Goal: Information Seeking & Learning: Learn about a topic

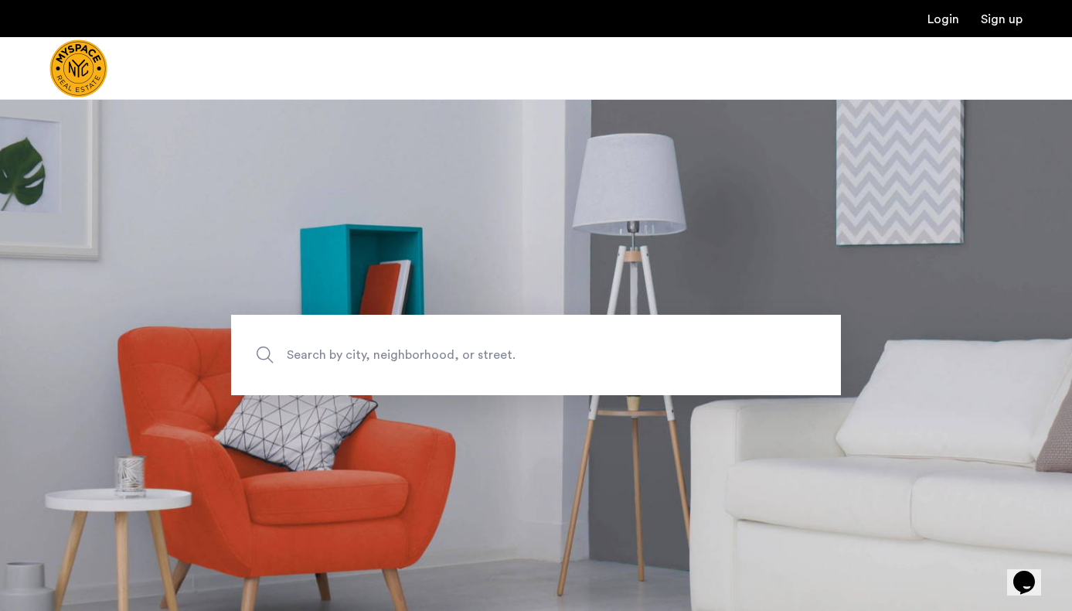
click at [531, 356] on span "Search by city, neighborhood, or street." at bounding box center [500, 355] width 427 height 21
click at [531, 356] on input "Search by city, neighborhood, or street." at bounding box center [536, 355] width 610 height 80
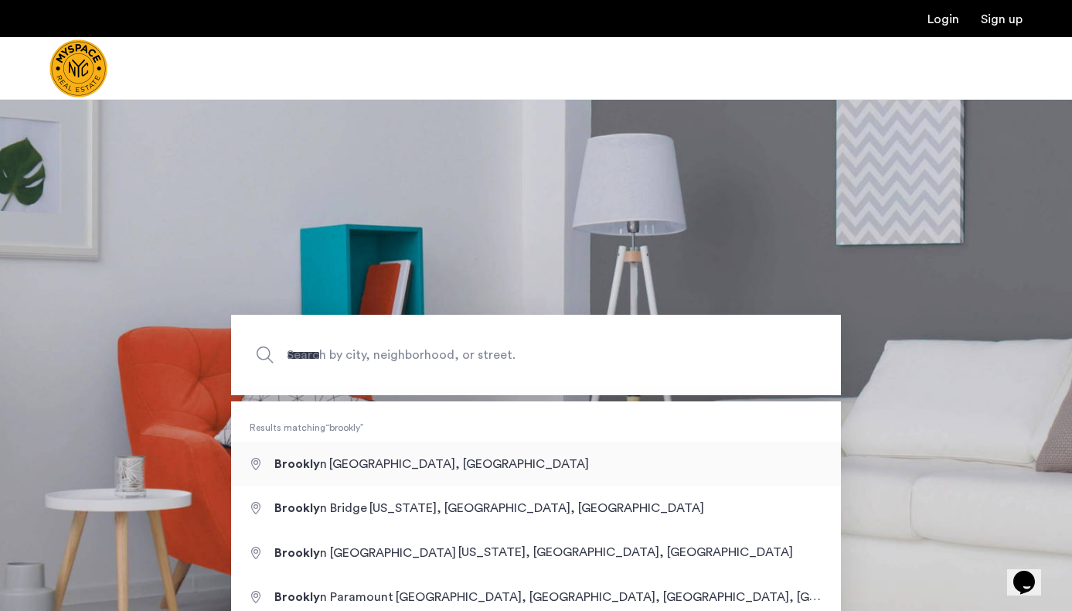
type input "**********"
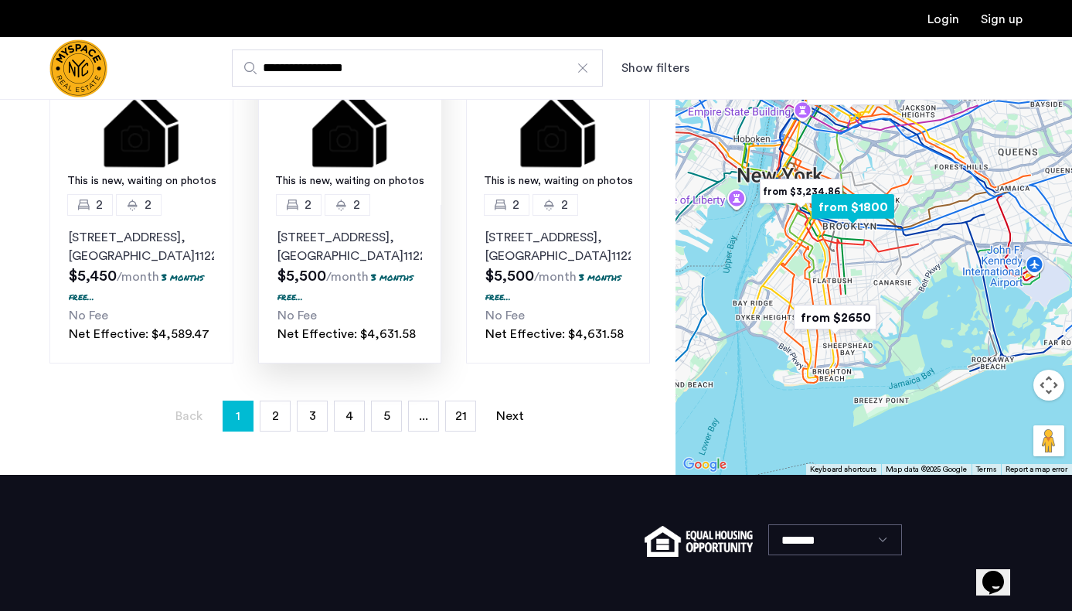
scroll to position [1181, 0]
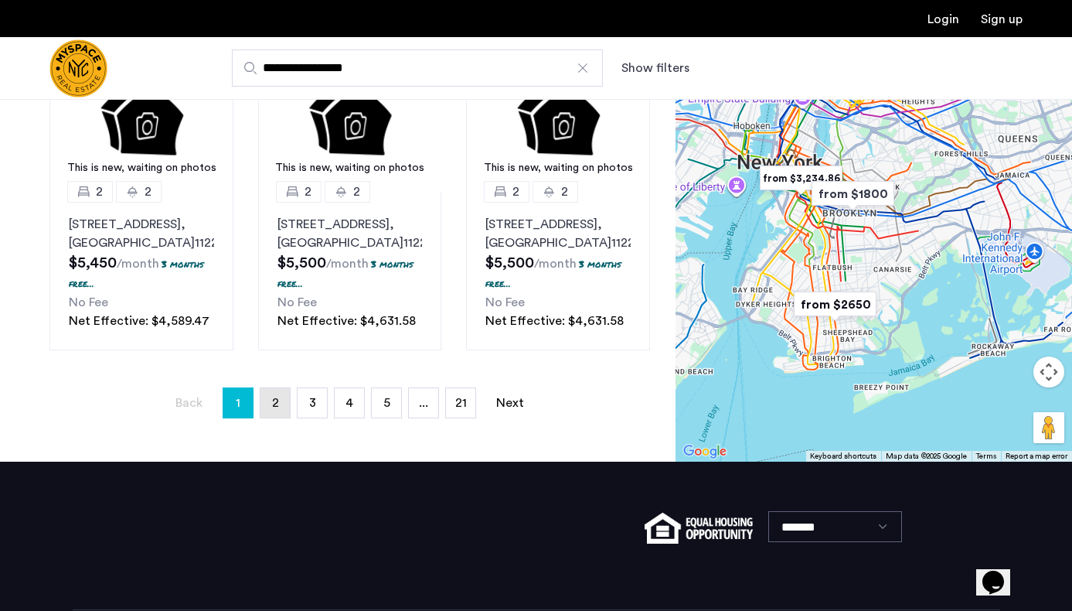
click at [279, 417] on link "page 2" at bounding box center [275, 402] width 29 height 29
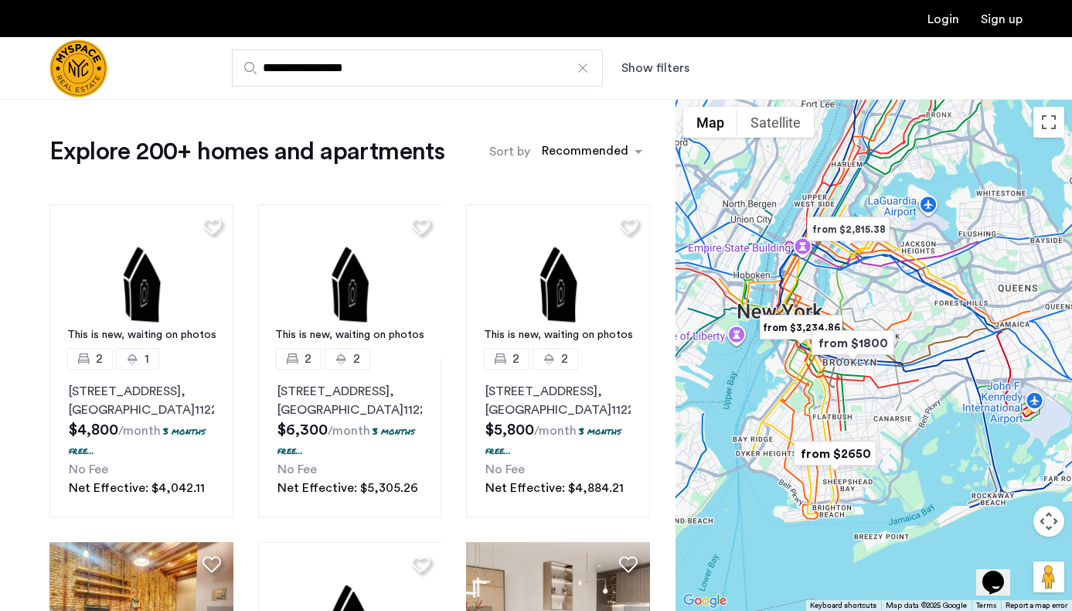
click at [847, 342] on img "from $1800" at bounding box center [853, 342] width 95 height 35
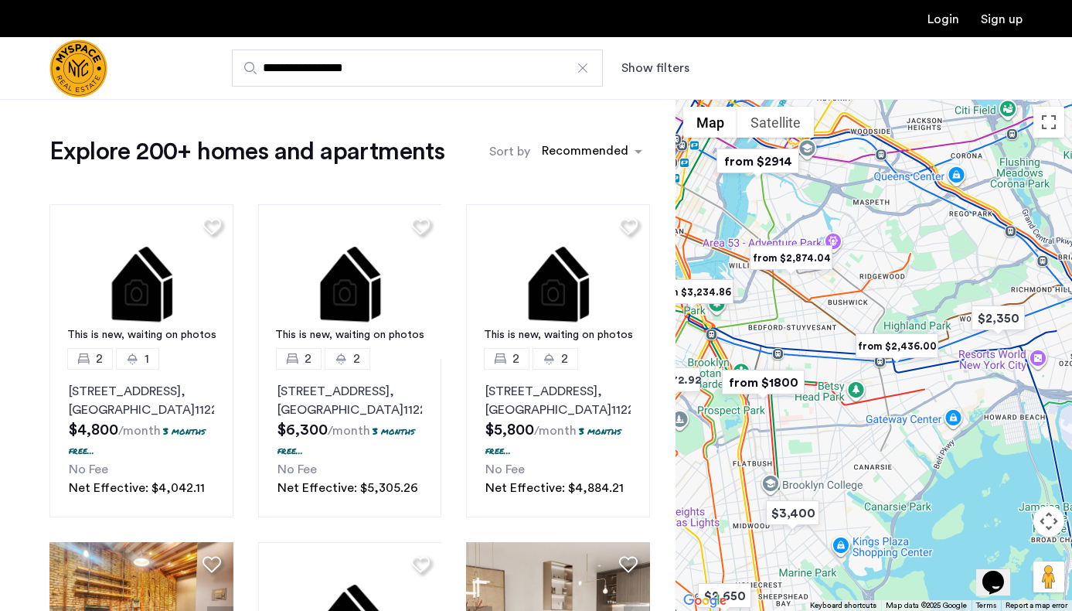
click at [782, 382] on img "from $1800" at bounding box center [763, 382] width 95 height 35
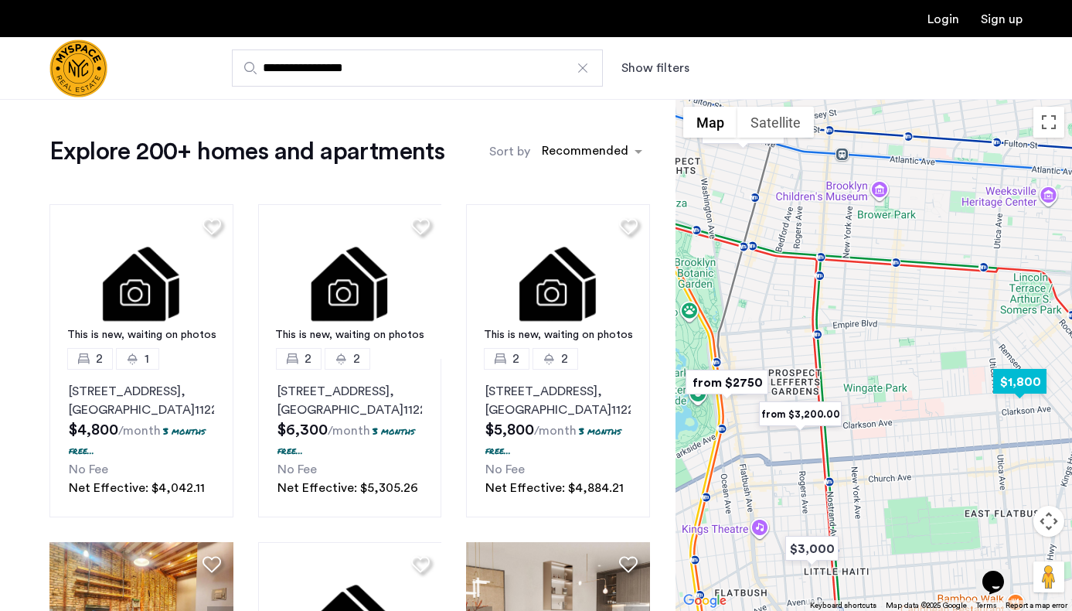
click at [1027, 380] on img "$1,800" at bounding box center [1020, 381] width 66 height 35
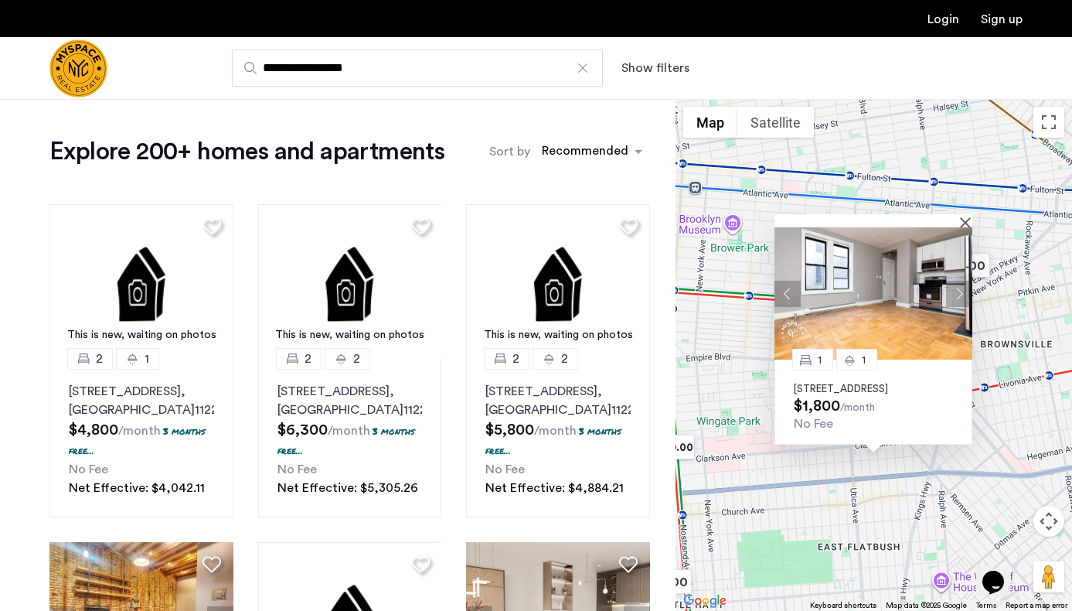
click at [897, 364] on div "1 1 92 East 53rd Street, Unit 4H, Brooklyn, NY 11203 $1,800 /month No Fee" at bounding box center [874, 401] width 198 height 85
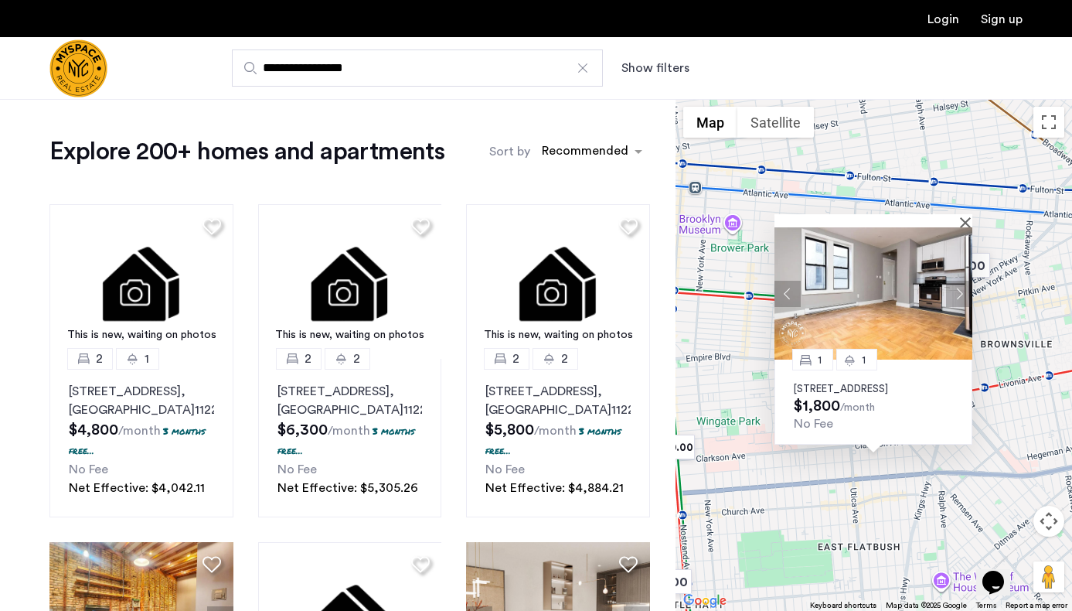
click at [895, 383] on p "92 East 53rd Street, Unit 4H, Brooklyn, NY 11203" at bounding box center [873, 389] width 159 height 12
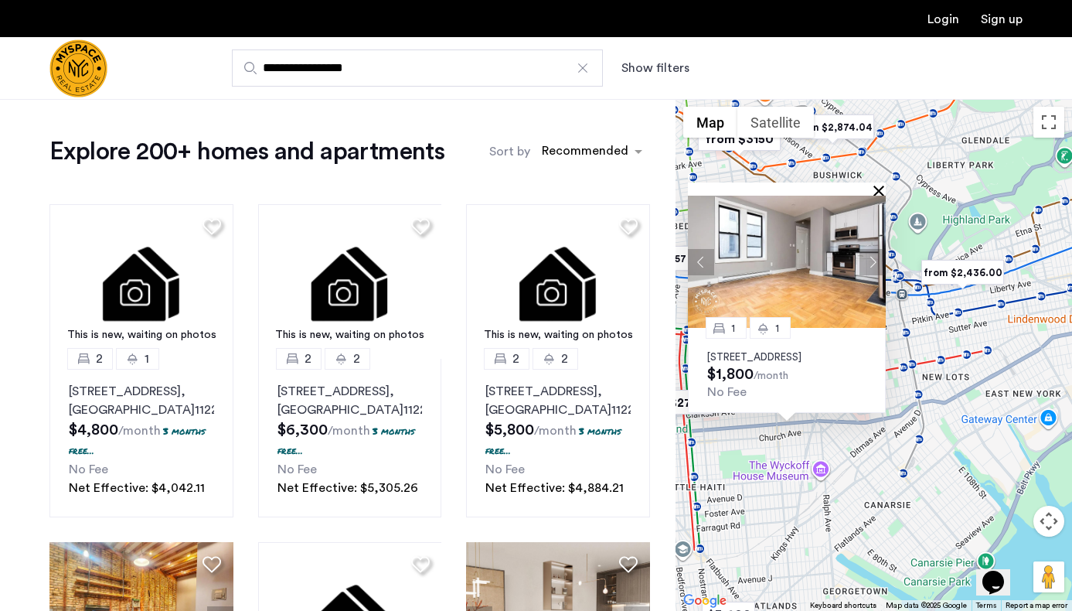
click at [878, 185] on button "Close" at bounding box center [882, 190] width 11 height 11
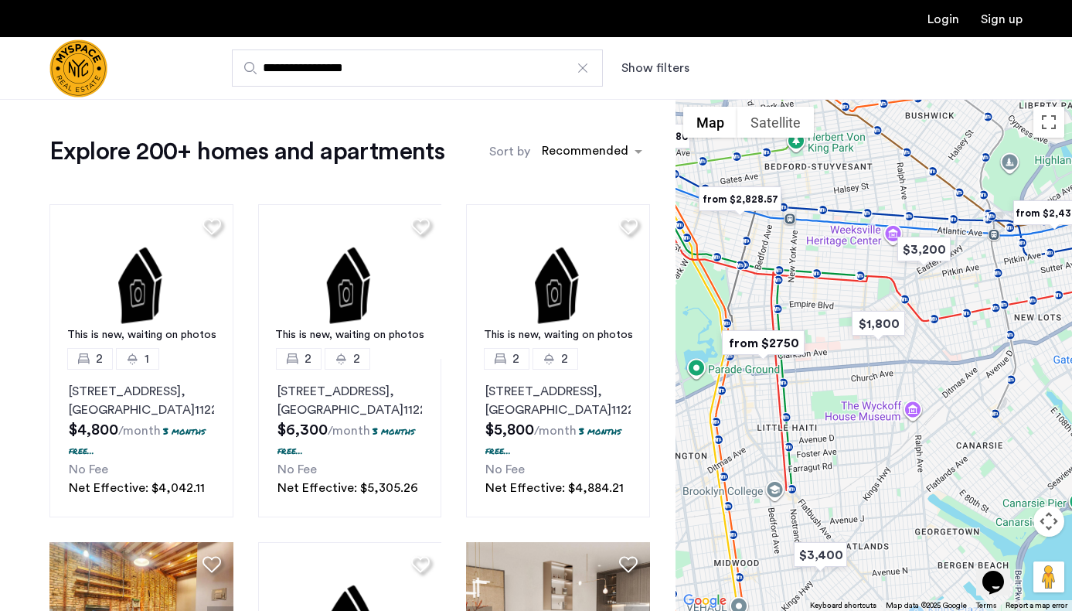
drag, startPoint x: 773, startPoint y: 276, endPoint x: 867, endPoint y: 216, distance: 110.9
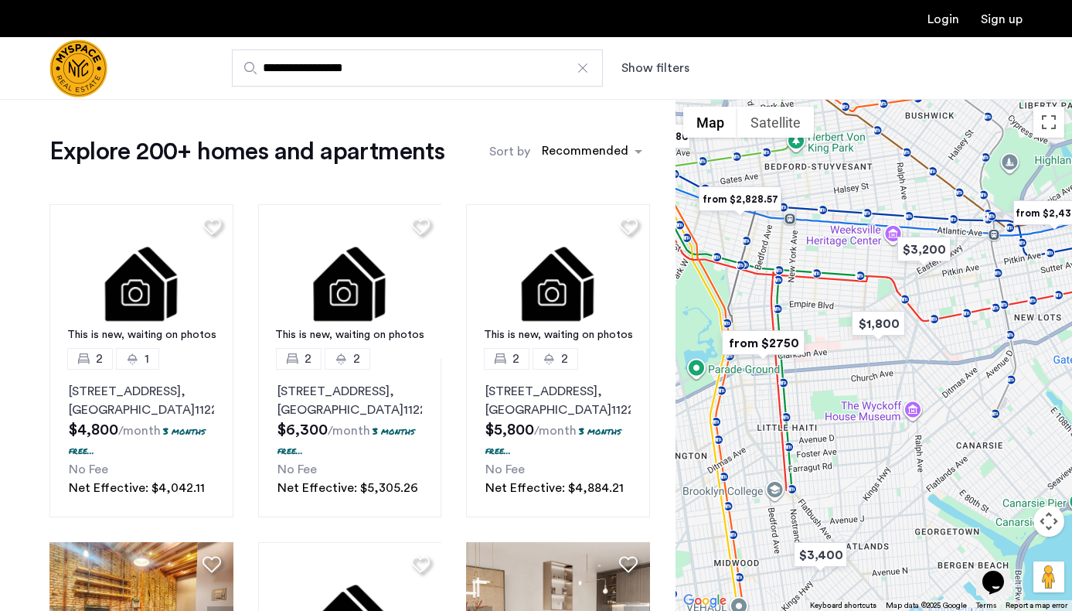
click at [867, 216] on div at bounding box center [874, 355] width 397 height 512
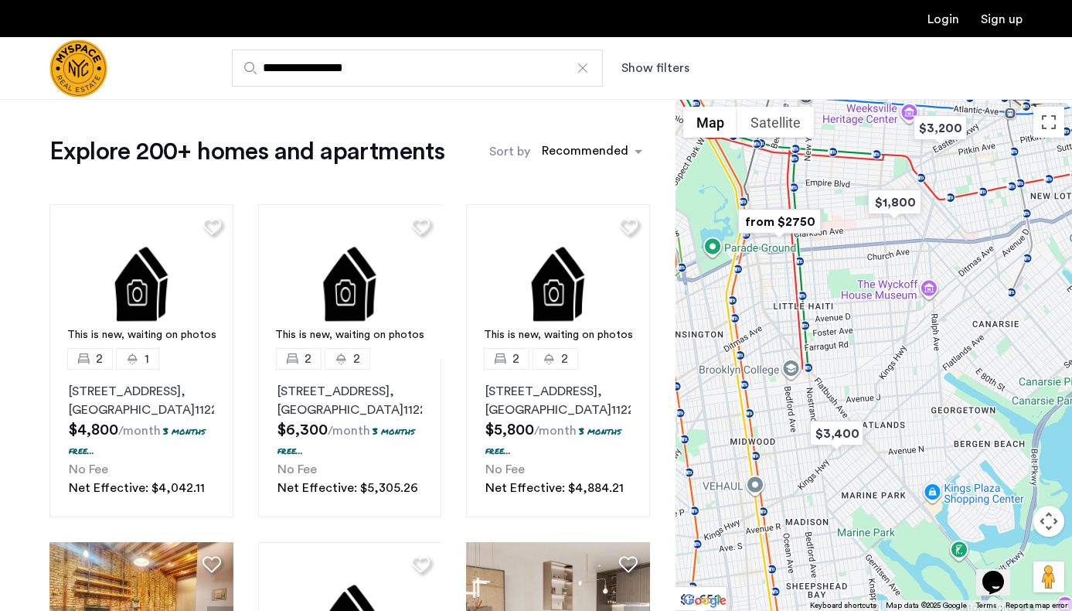
drag, startPoint x: 855, startPoint y: 352, endPoint x: 908, endPoint y: 228, distance: 134.4
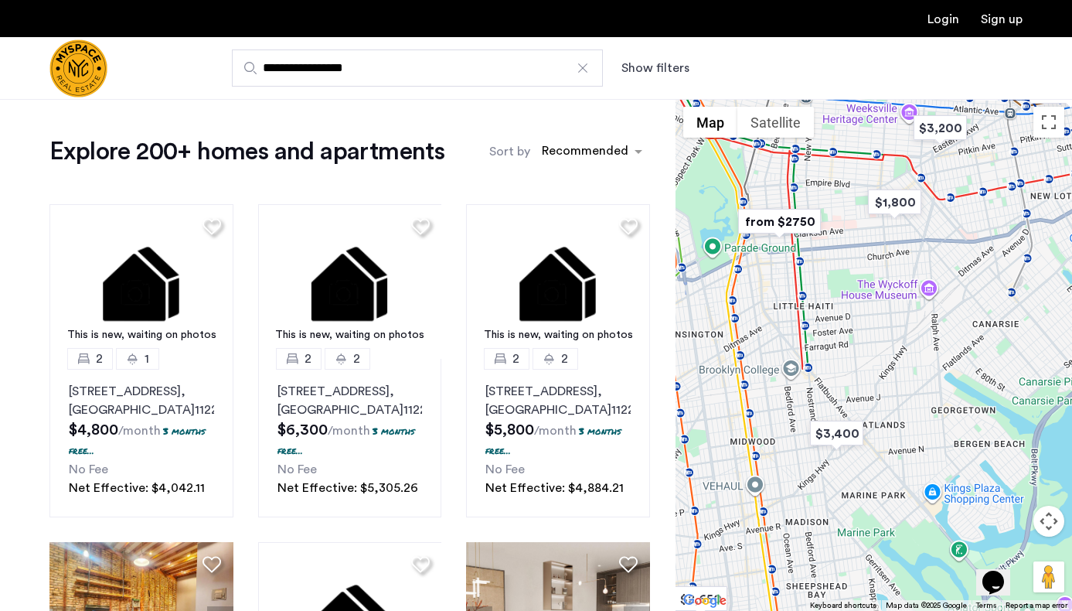
click at [908, 228] on div at bounding box center [874, 355] width 397 height 512
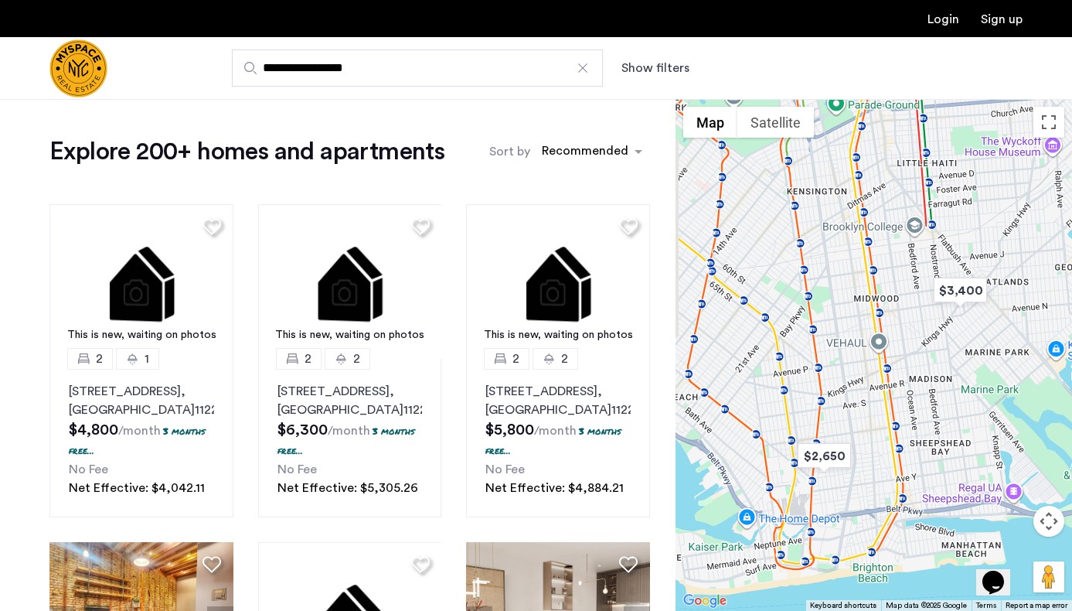
drag, startPoint x: 841, startPoint y: 334, endPoint x: 882, endPoint y: 219, distance: 122.3
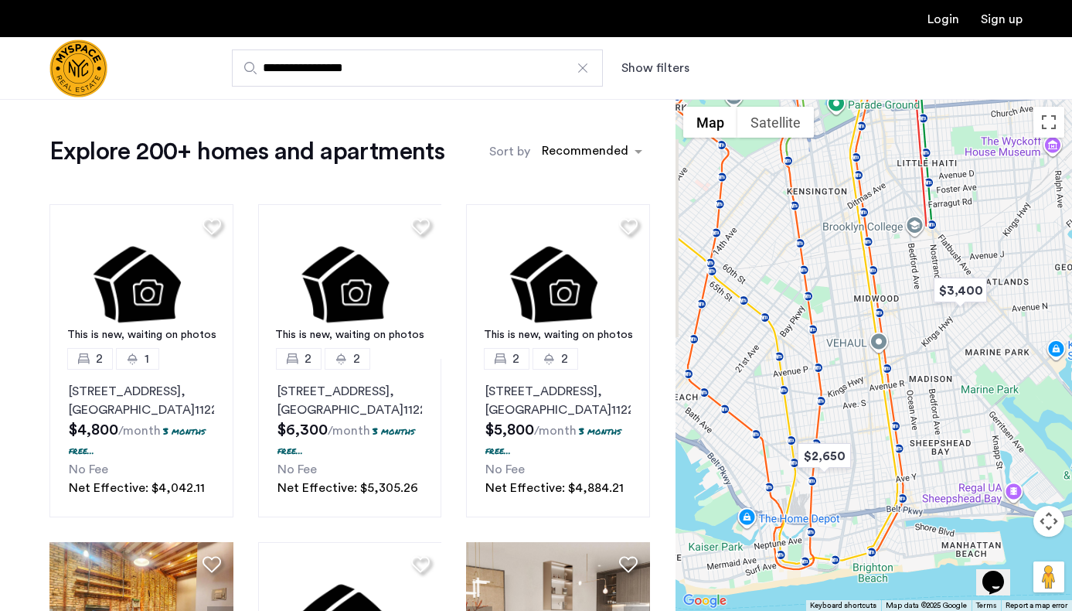
click at [902, 203] on div at bounding box center [874, 355] width 397 height 512
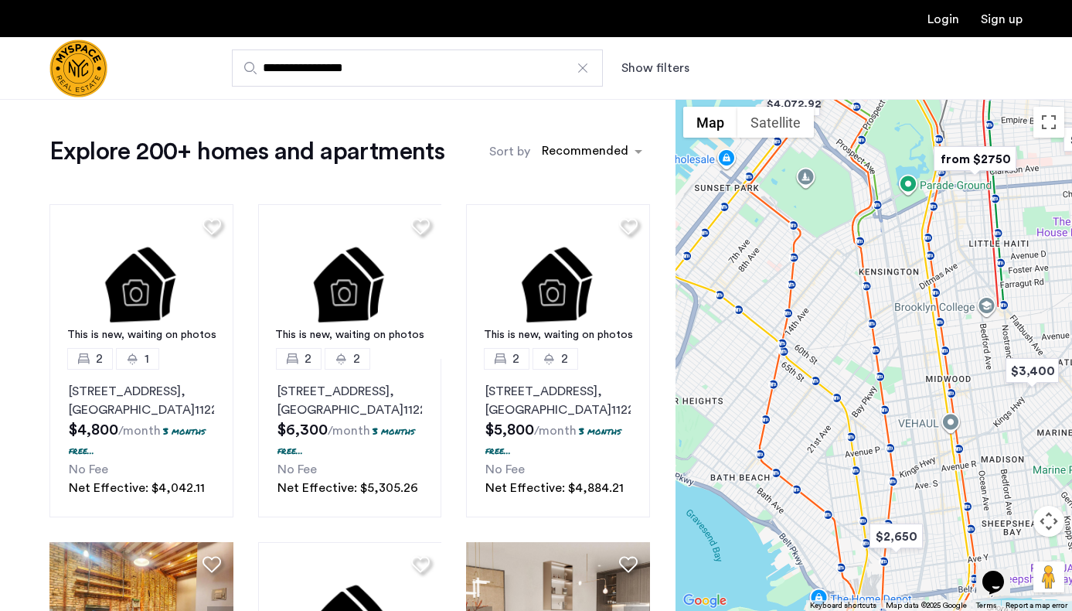
drag, startPoint x: 803, startPoint y: 257, endPoint x: 888, endPoint y: 337, distance: 116.5
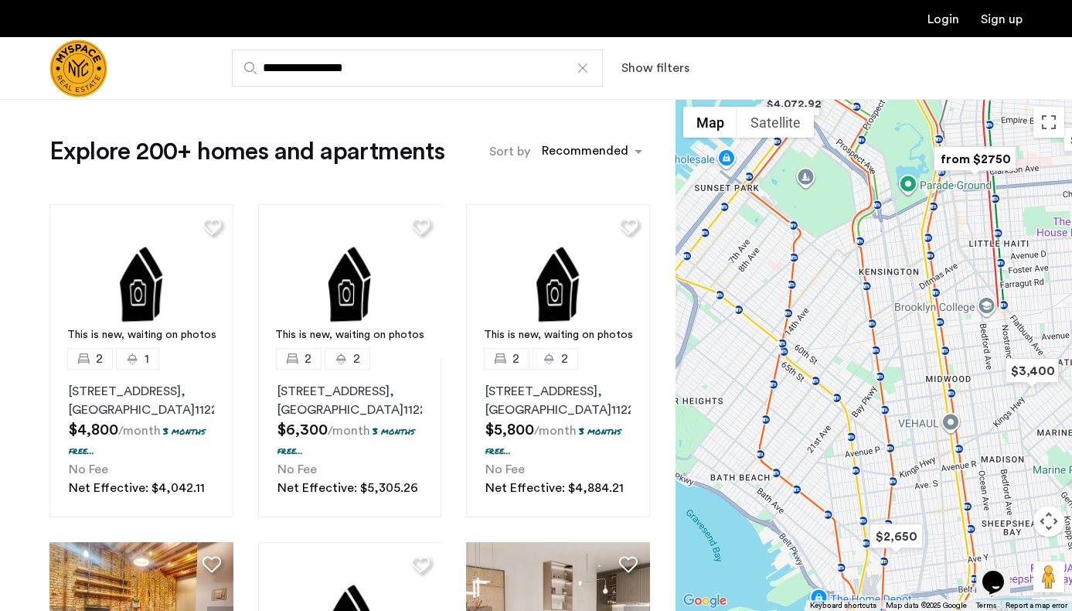
click at [888, 337] on div at bounding box center [874, 355] width 397 height 512
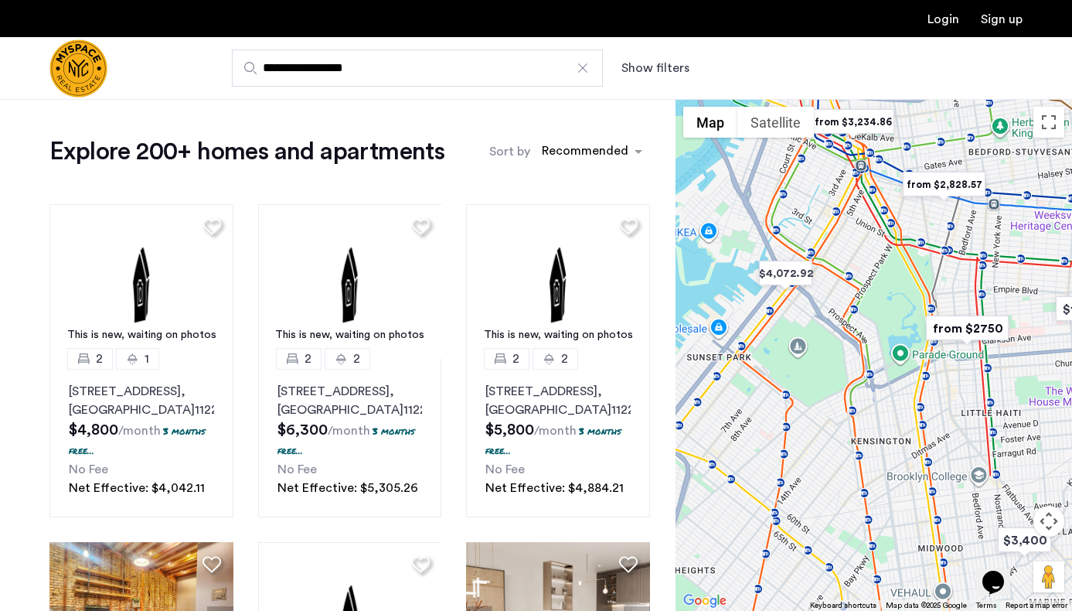
drag, startPoint x: 868, startPoint y: 317, endPoint x: 870, endPoint y: 451, distance: 133.8
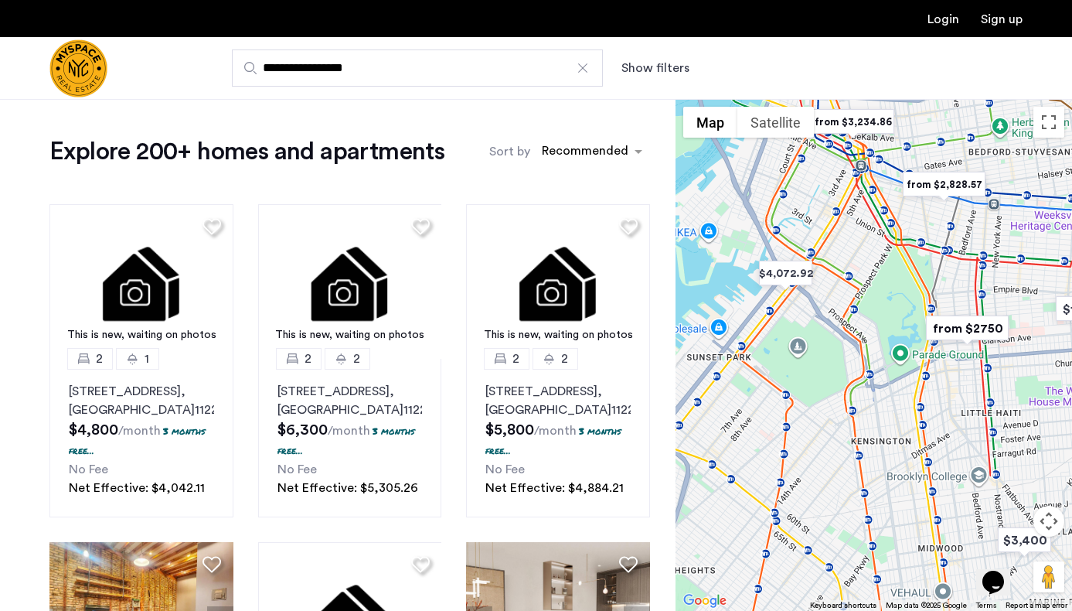
click at [870, 451] on div at bounding box center [874, 355] width 397 height 512
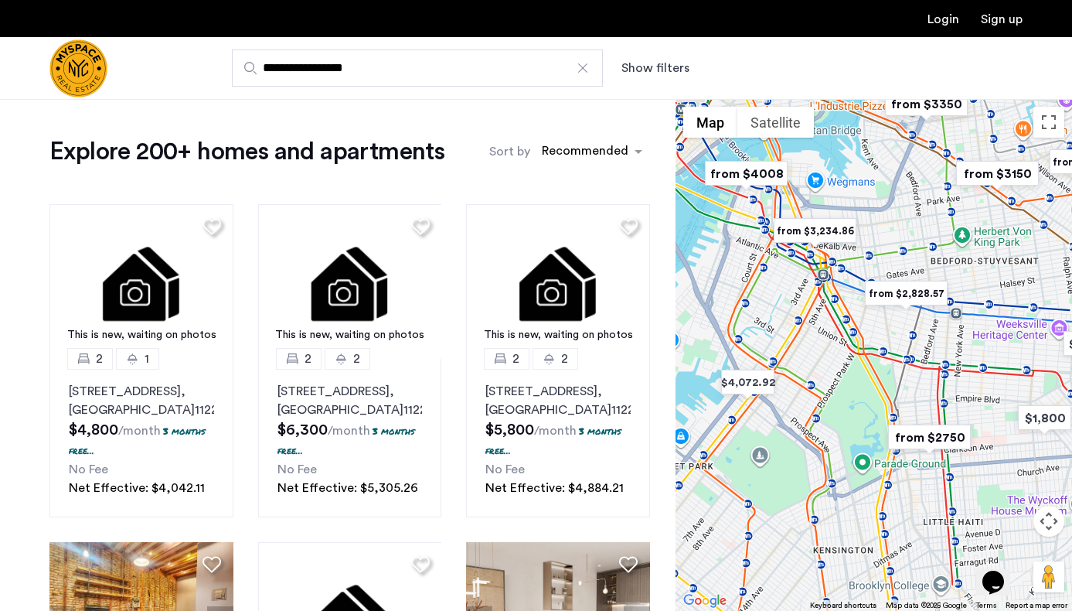
drag, startPoint x: 898, startPoint y: 342, endPoint x: 799, endPoint y: 492, distance: 179.7
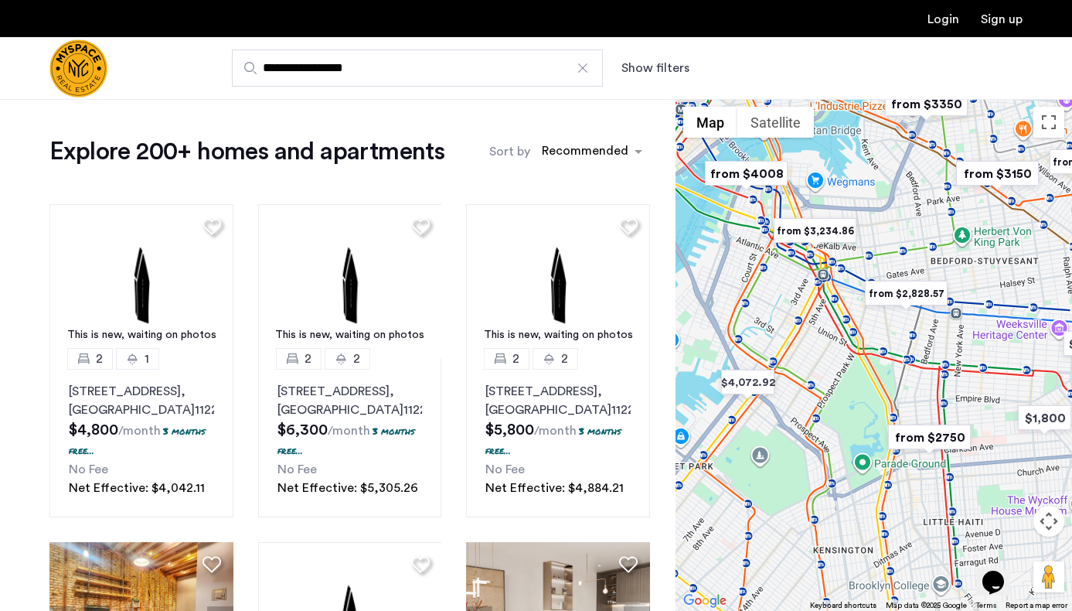
click at [800, 493] on div at bounding box center [874, 355] width 397 height 512
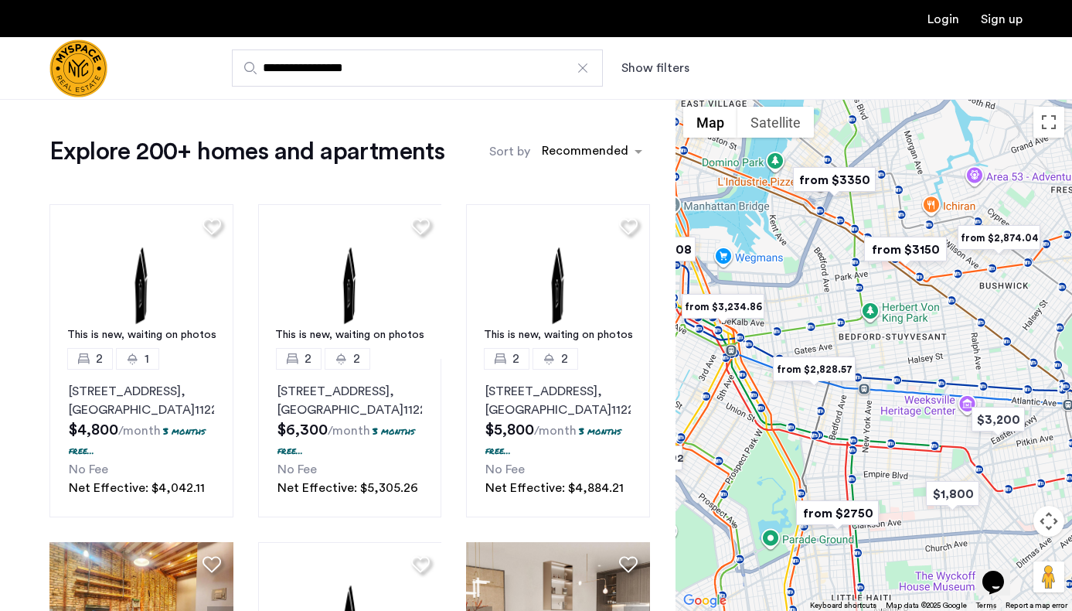
drag, startPoint x: 830, startPoint y: 443, endPoint x: 751, endPoint y: 460, distance: 81.4
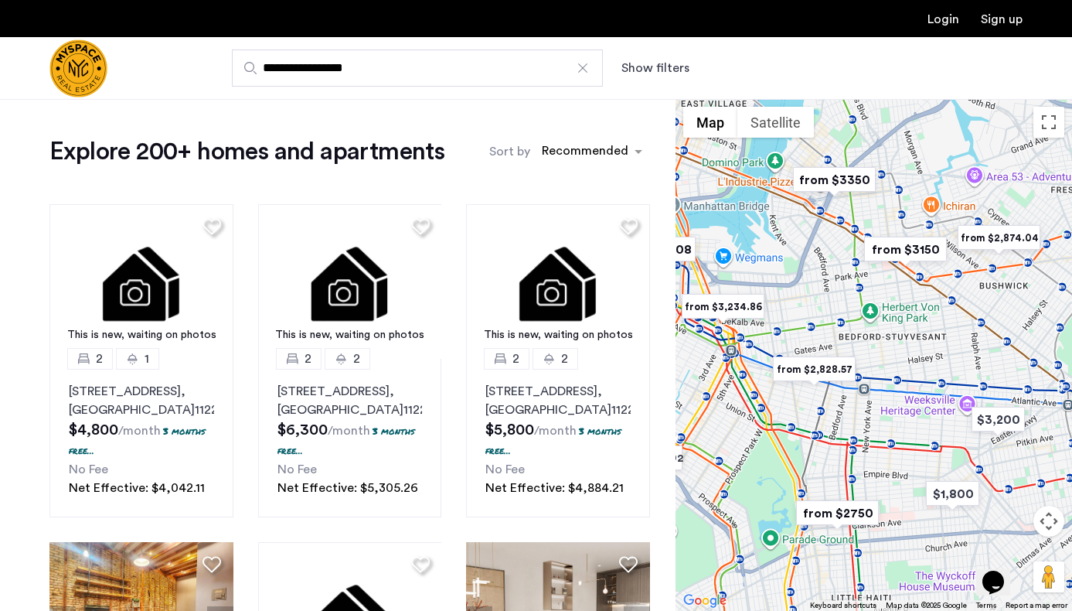
click at [751, 461] on div at bounding box center [874, 355] width 397 height 512
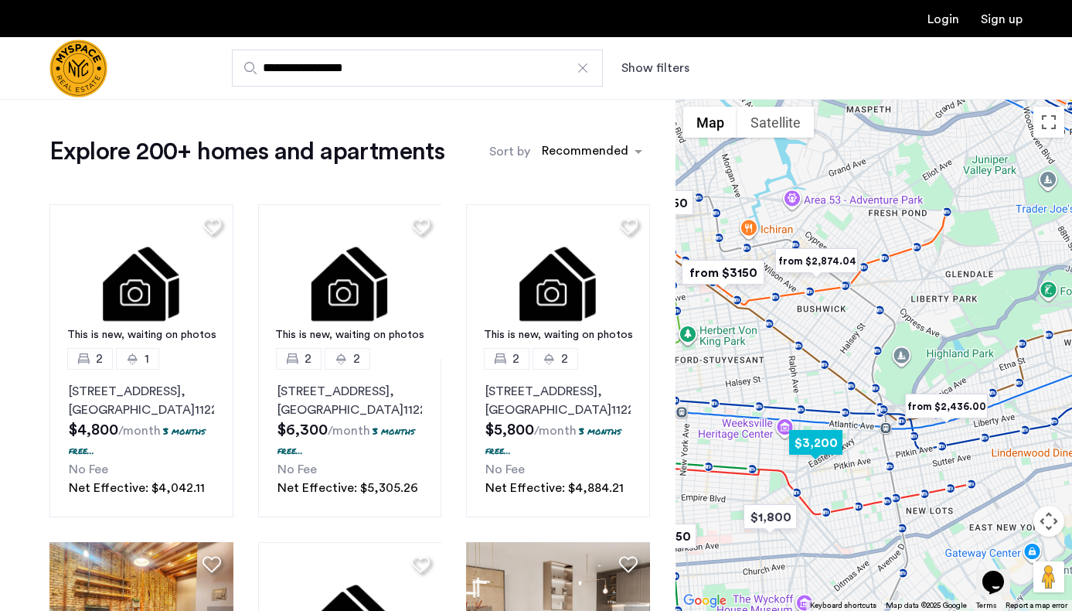
drag, startPoint x: 924, startPoint y: 384, endPoint x: 785, endPoint y: 426, distance: 145.3
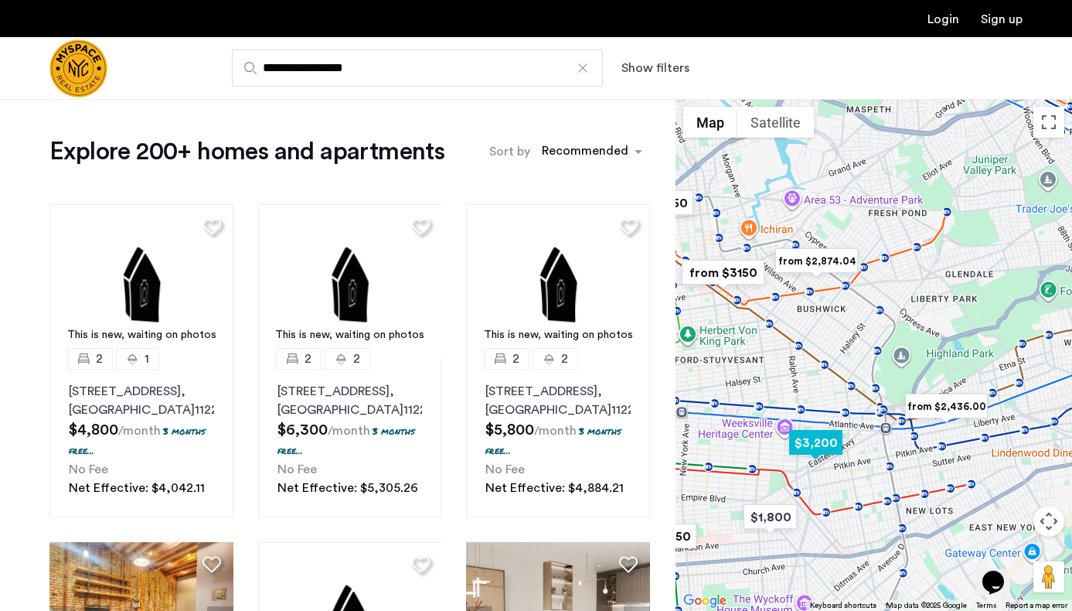
click at [785, 426] on div at bounding box center [874, 355] width 397 height 512
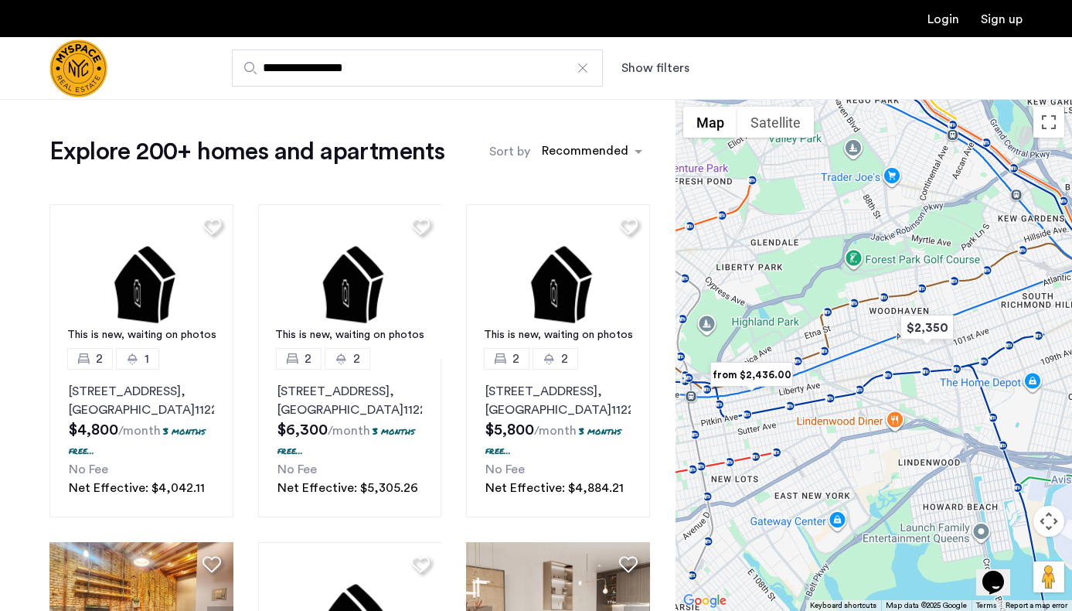
drag, startPoint x: 881, startPoint y: 438, endPoint x: 686, endPoint y: 407, distance: 197.3
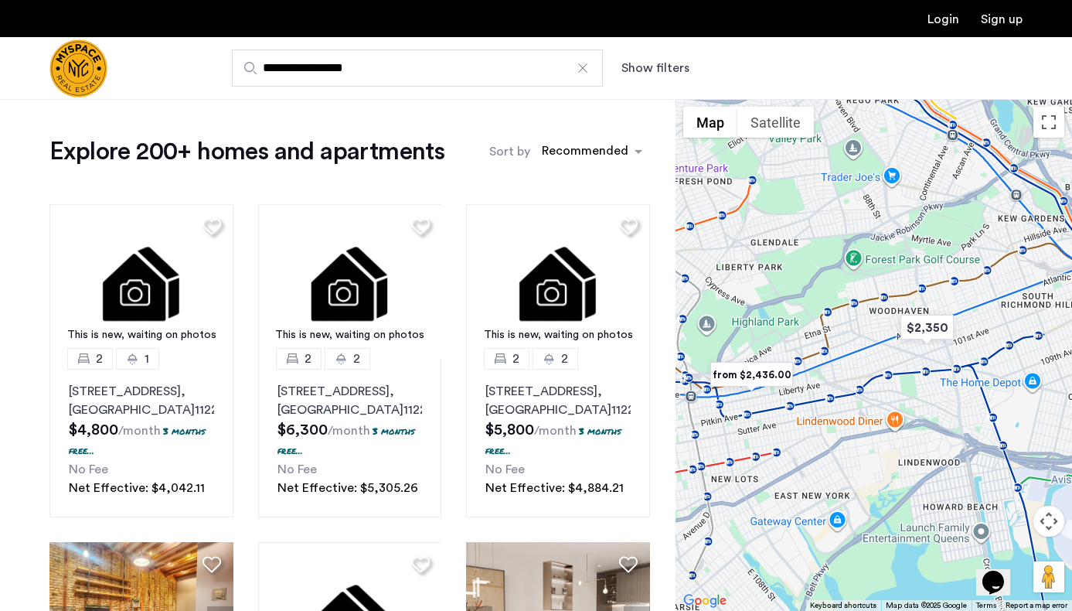
click at [686, 407] on div at bounding box center [874, 355] width 397 height 512
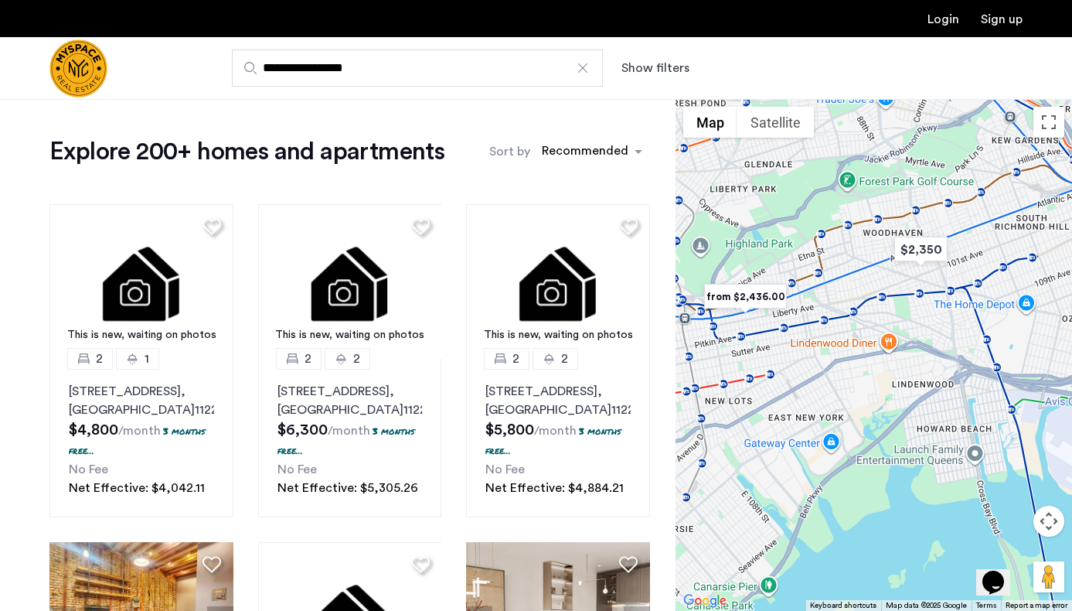
drag, startPoint x: 881, startPoint y: 404, endPoint x: 870, endPoint y: 326, distance: 78.7
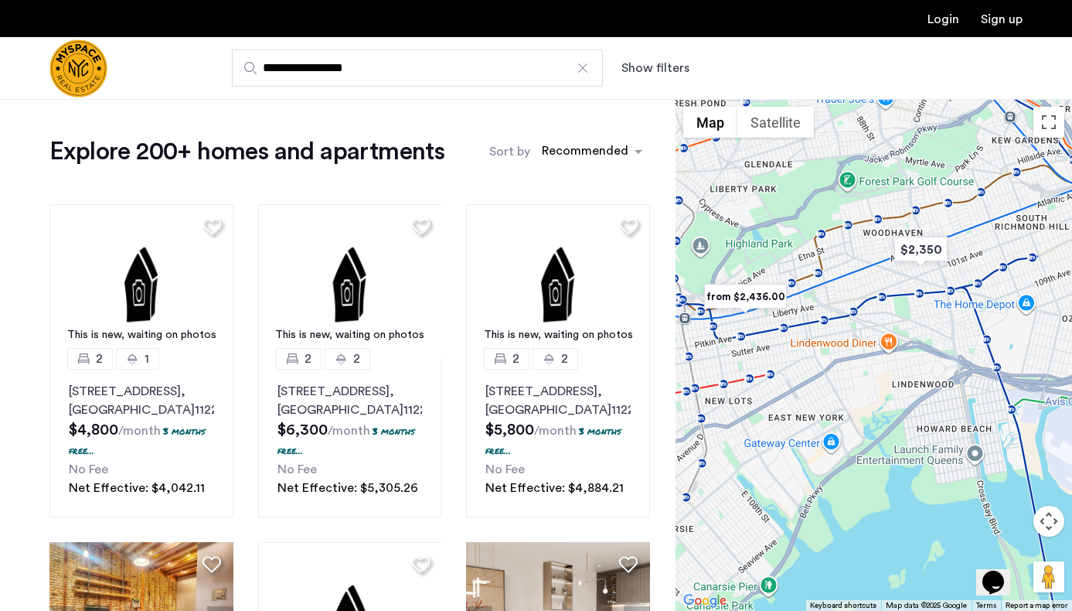
click at [870, 326] on div at bounding box center [874, 355] width 397 height 512
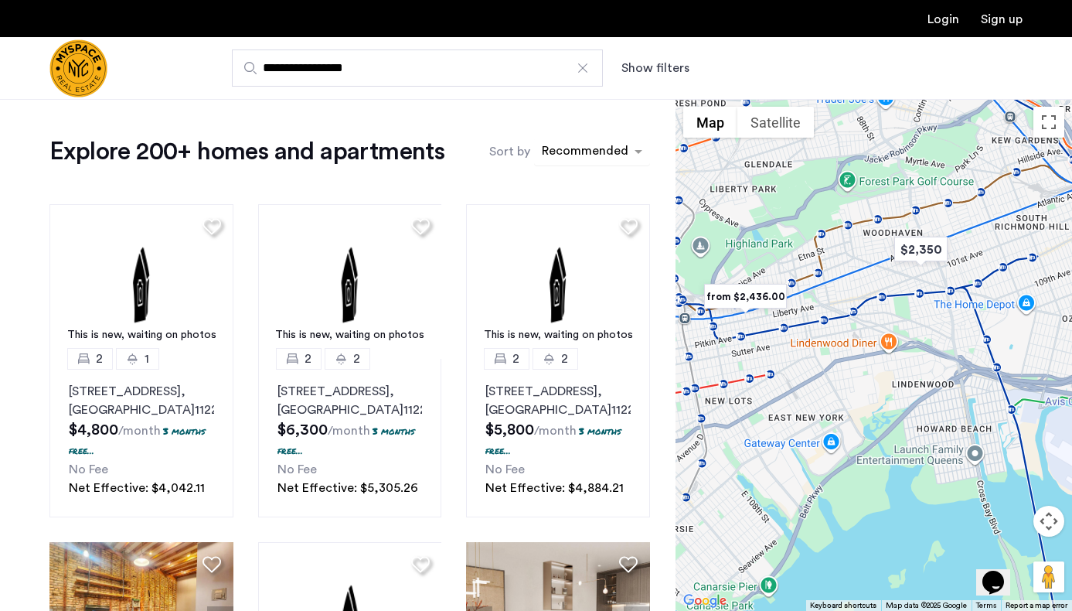
click at [581, 144] on div "sort-apartment" at bounding box center [585, 153] width 91 height 21
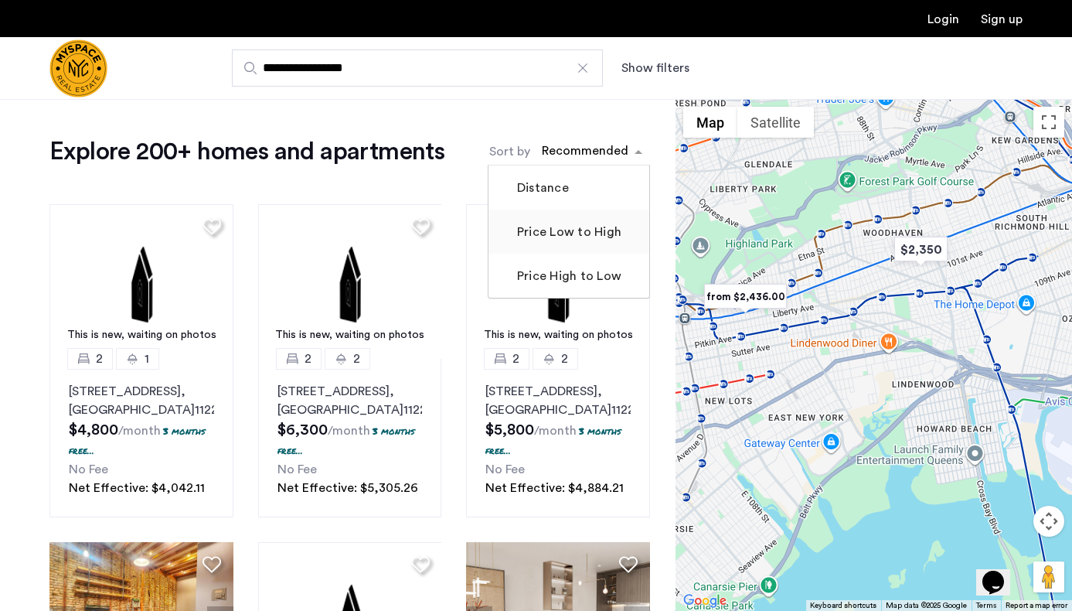
click at [572, 237] on label "Price Low to High" at bounding box center [567, 232] width 107 height 19
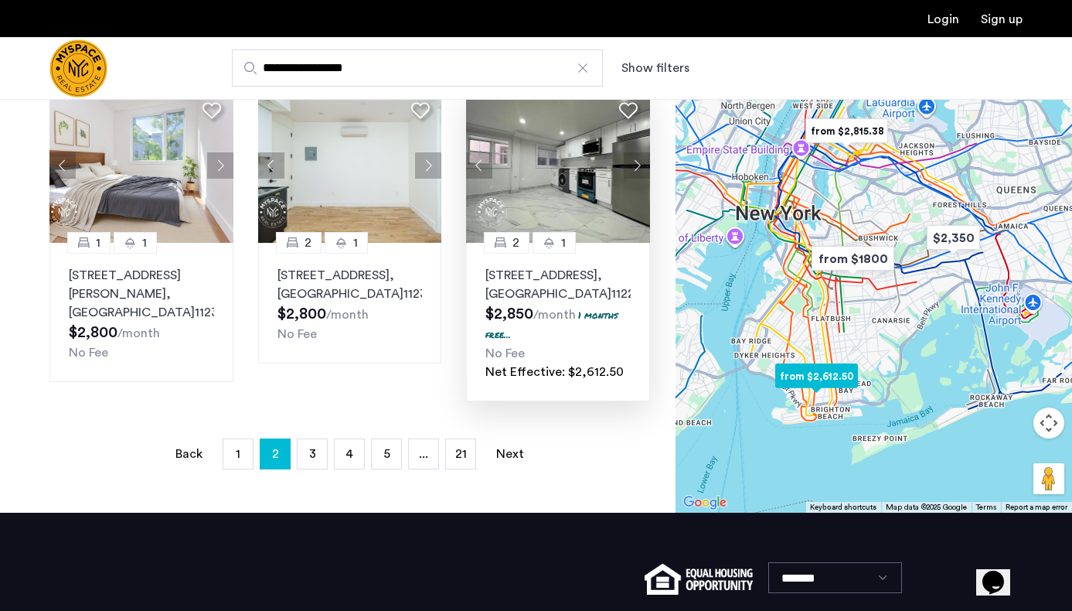
scroll to position [1110, 0]
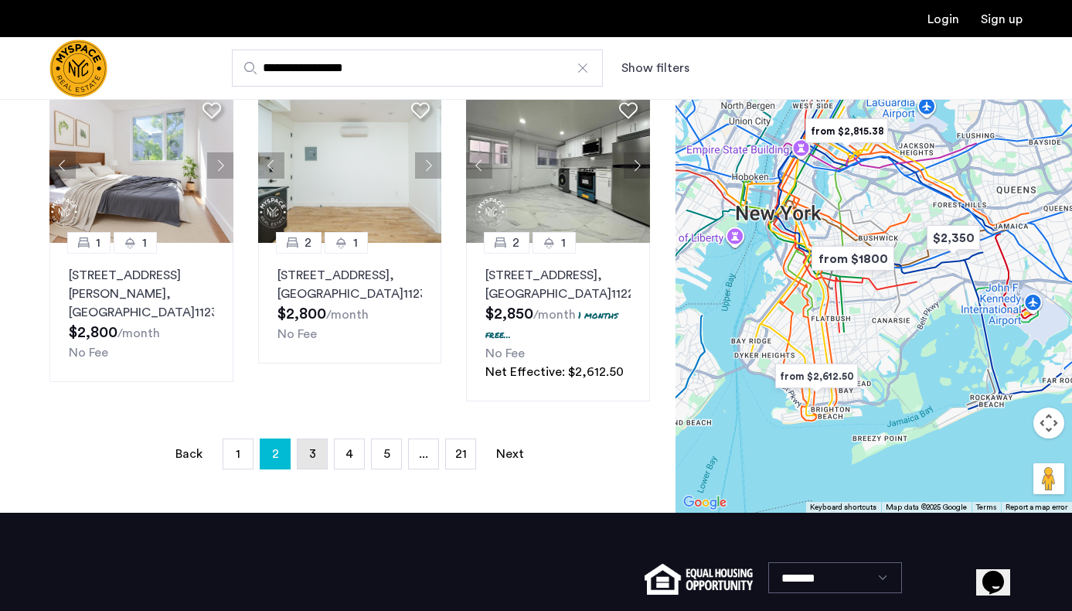
click at [305, 468] on link "page 3" at bounding box center [312, 453] width 29 height 29
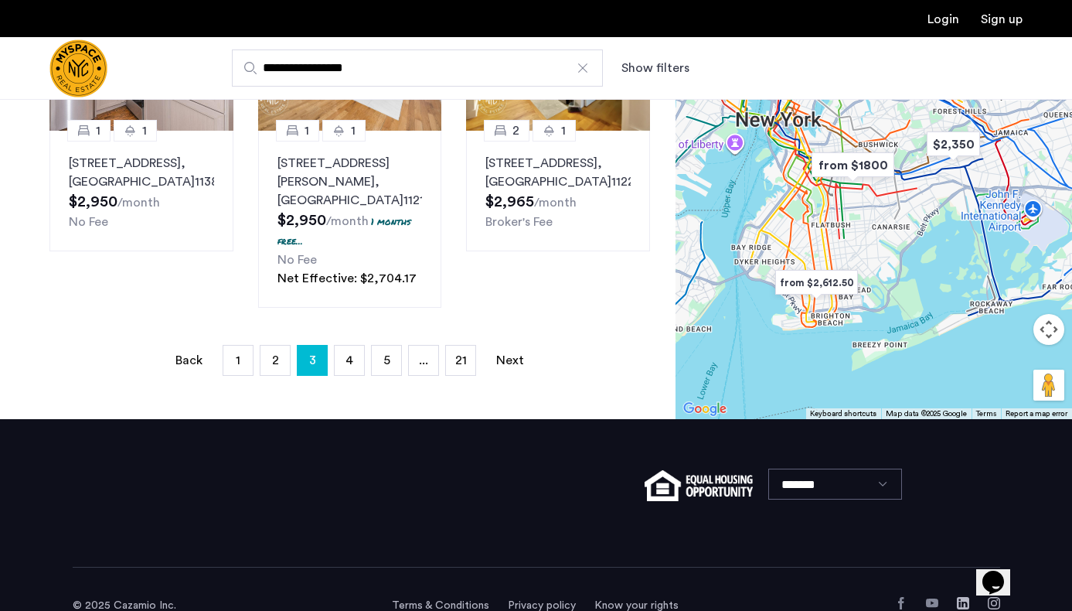
scroll to position [1221, 0]
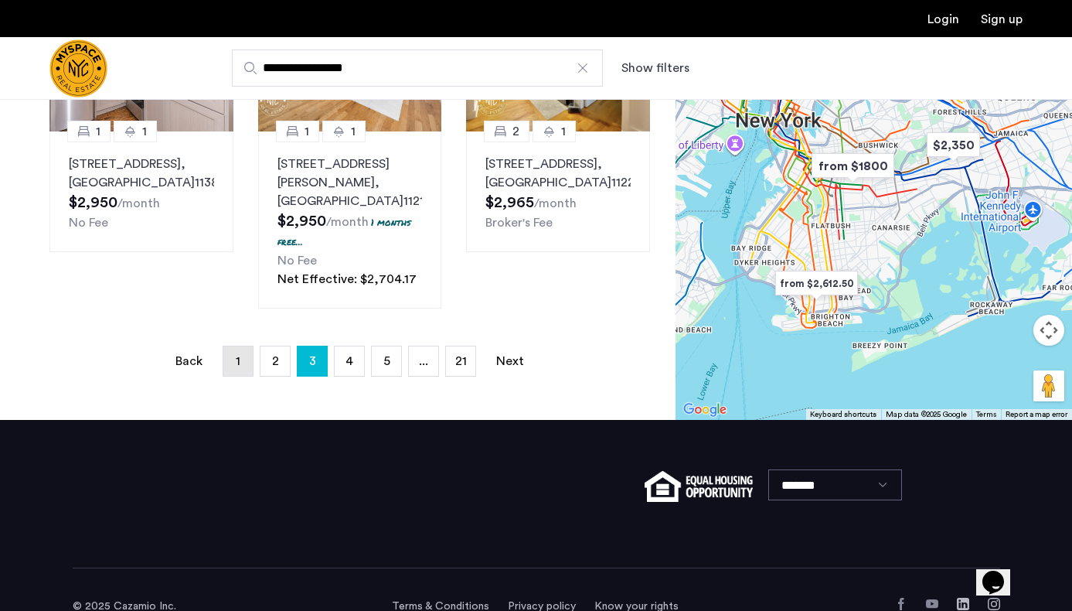
click at [230, 346] on link "page 1" at bounding box center [237, 360] width 29 height 29
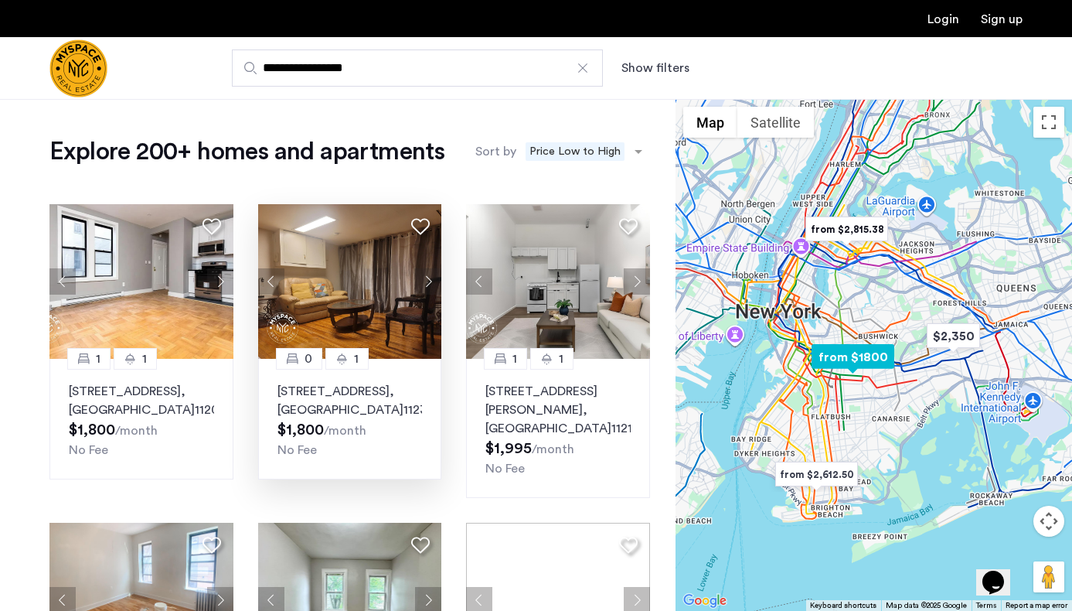
click at [428, 277] on button "Next apartment" at bounding box center [428, 281] width 26 height 26
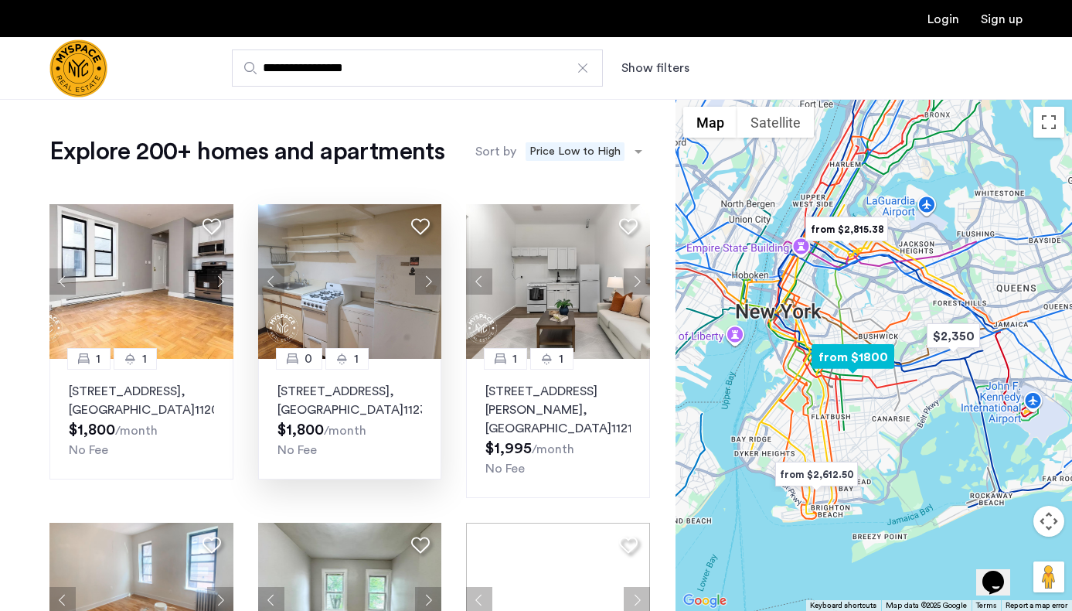
click at [428, 277] on button "Next apartment" at bounding box center [428, 281] width 26 height 26
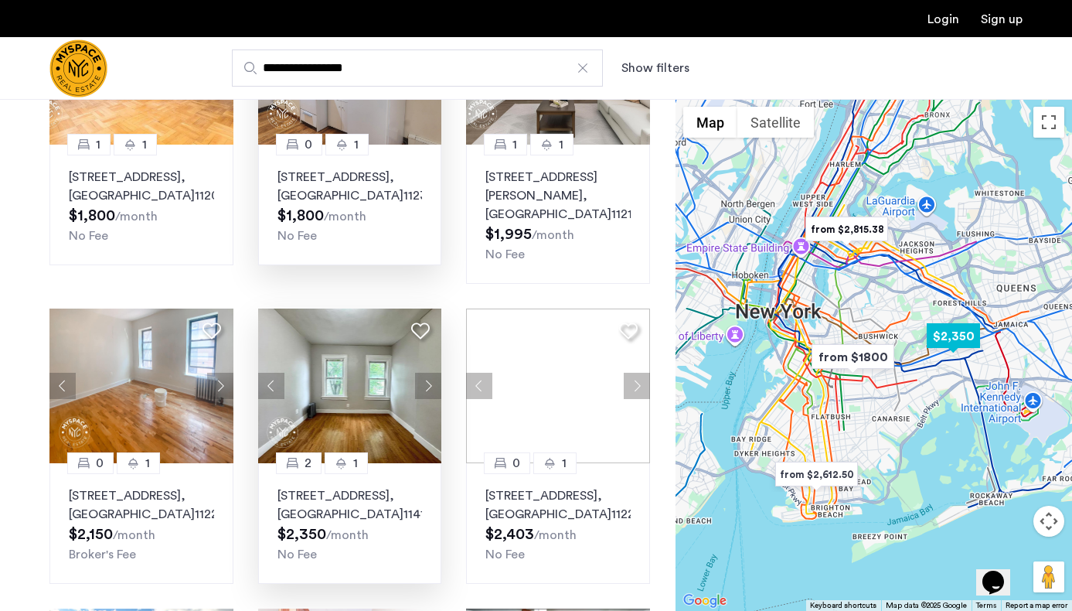
scroll to position [235, 0]
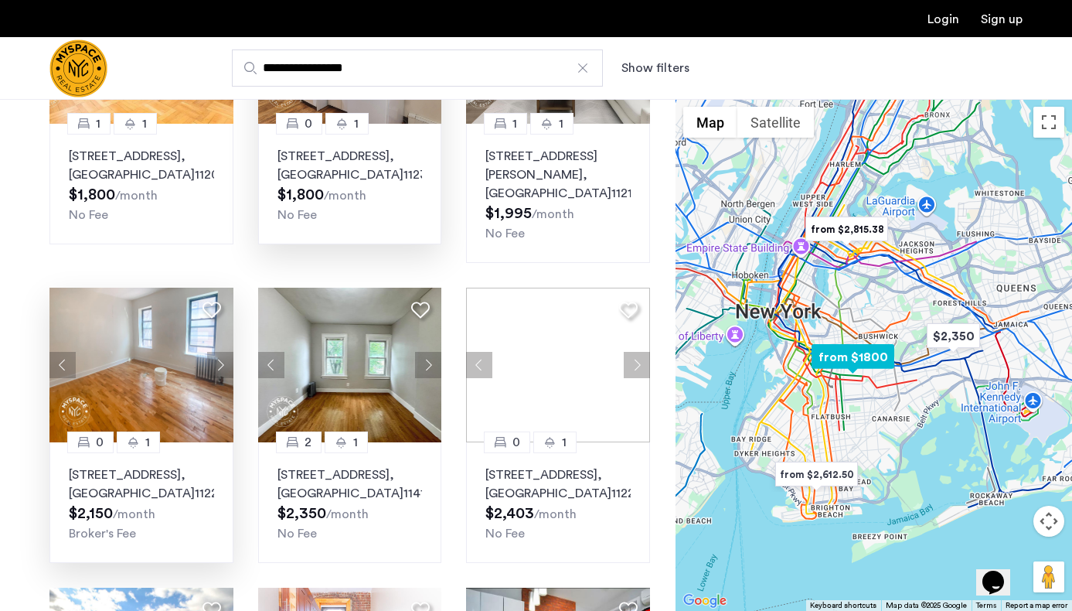
click at [224, 369] on button "Next apartment" at bounding box center [220, 365] width 26 height 26
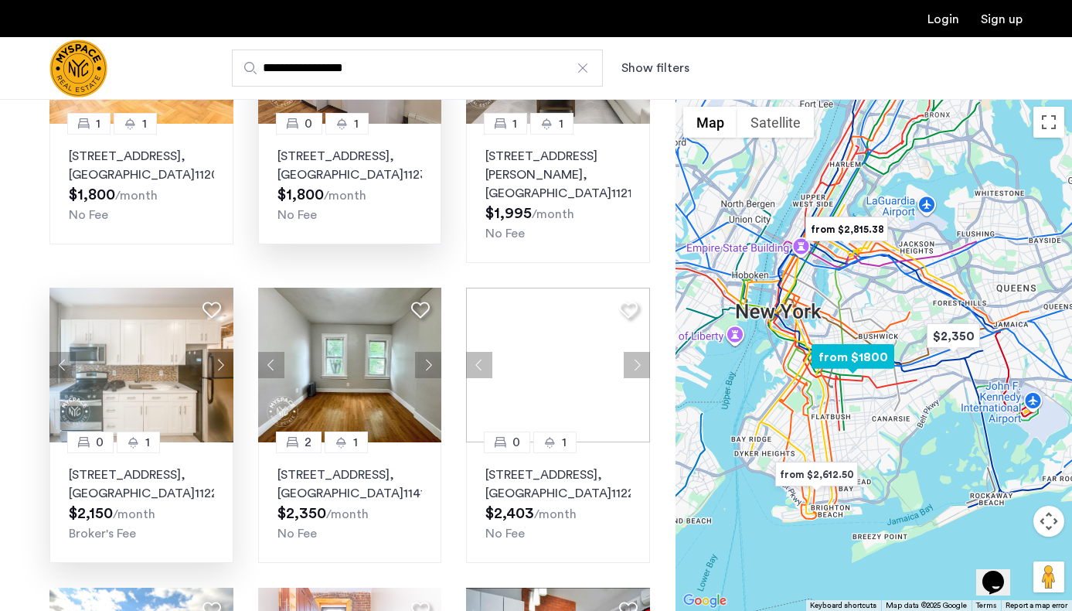
click at [224, 369] on button "Next apartment" at bounding box center [220, 365] width 26 height 26
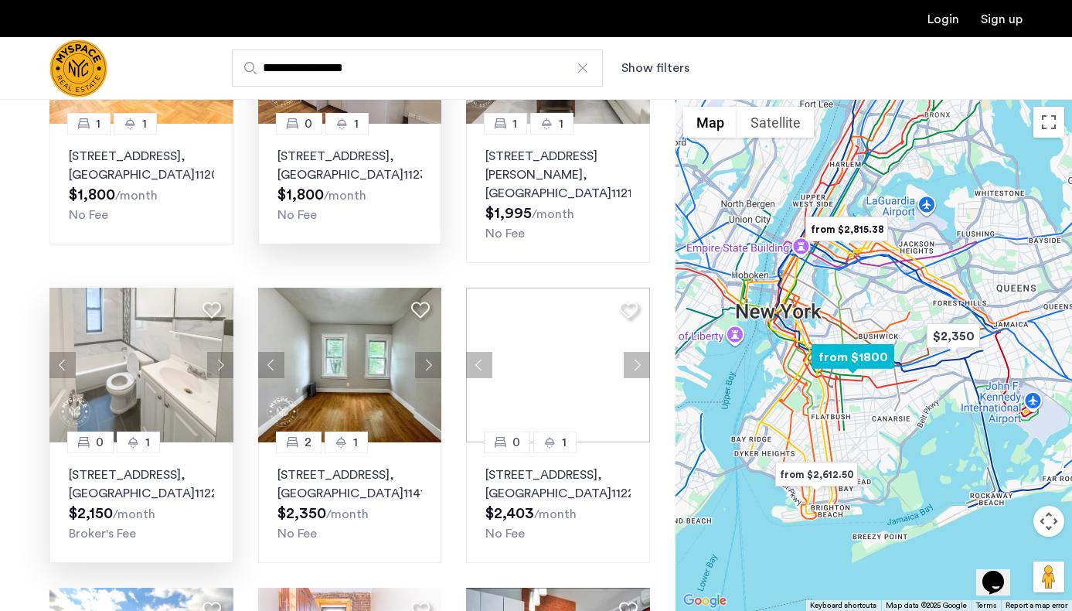
click at [224, 369] on button "Next apartment" at bounding box center [220, 365] width 26 height 26
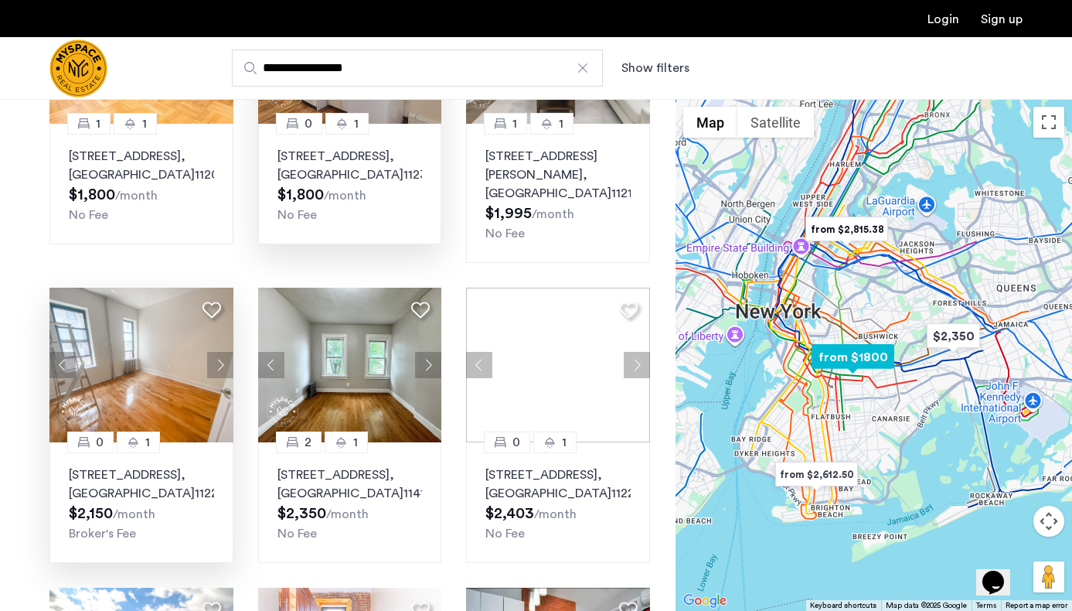
click at [224, 369] on button "Next apartment" at bounding box center [220, 365] width 26 height 26
click at [166, 474] on p "60 Clarkson Ave, Unit 4D, Brooklyn , NY 11226" at bounding box center [141, 483] width 145 height 37
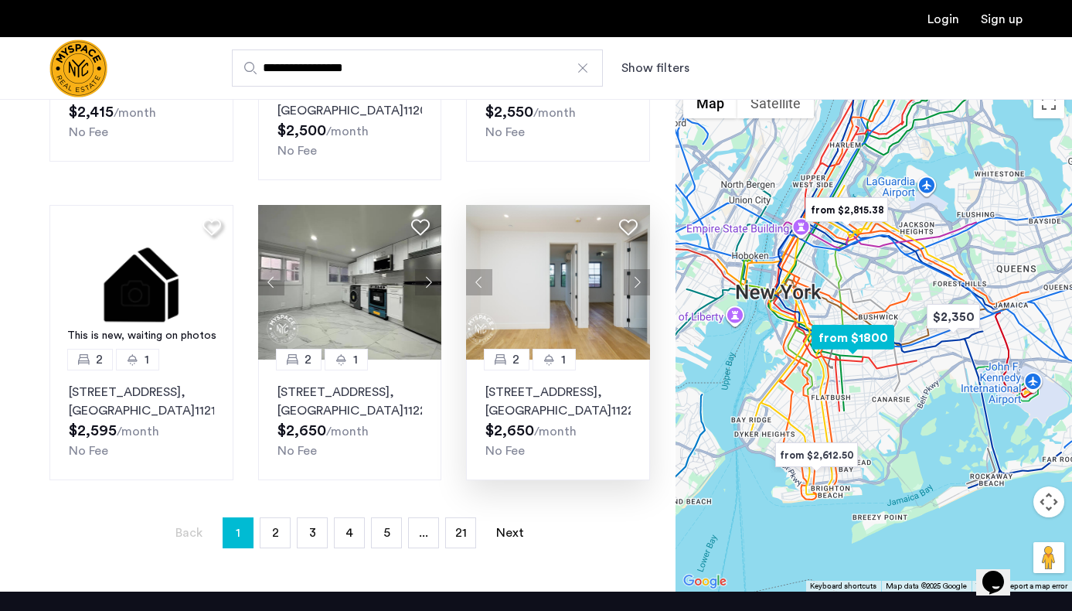
scroll to position [936, 0]
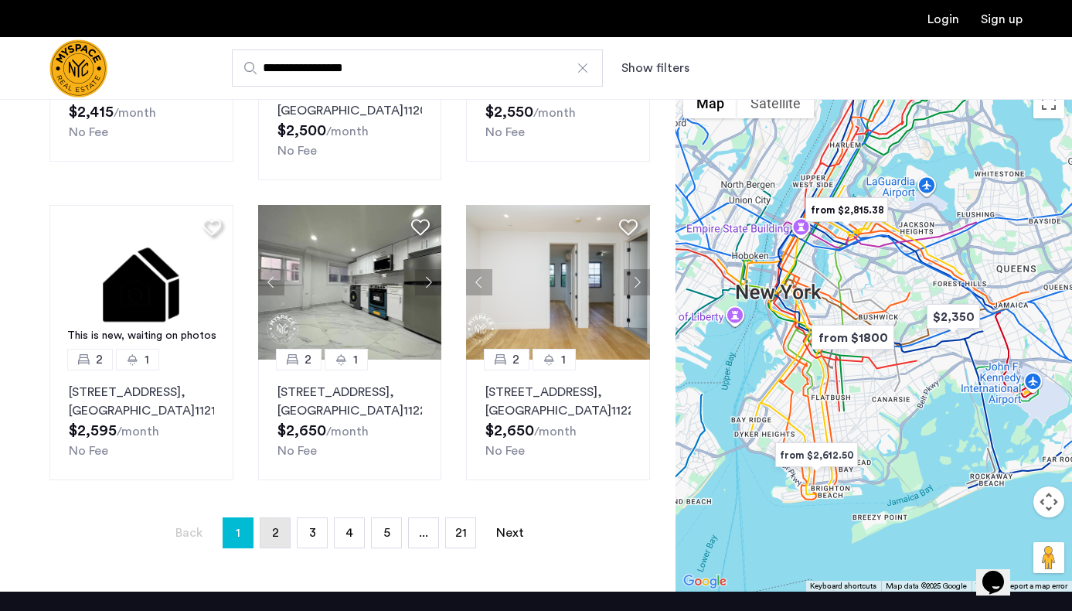
click at [271, 547] on link "page 2" at bounding box center [275, 532] width 29 height 29
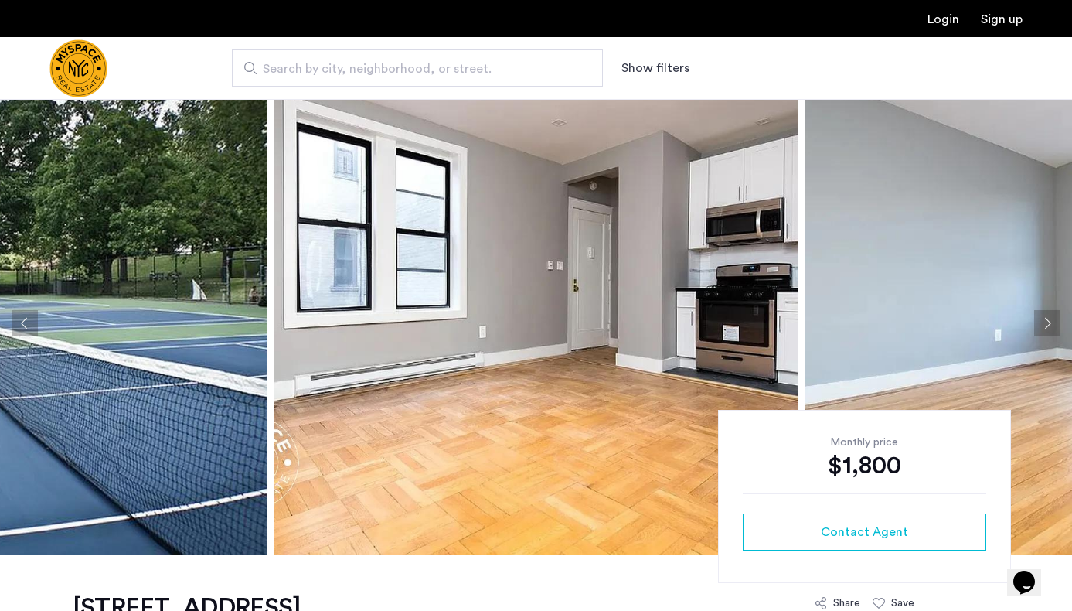
scroll to position [10, 0]
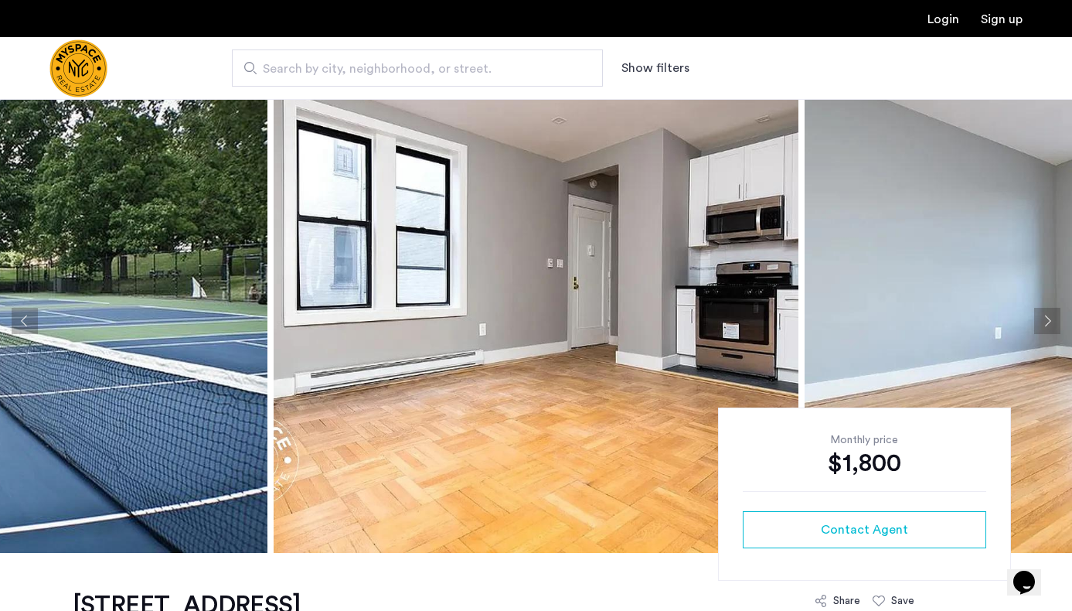
click at [1044, 323] on button "Next apartment" at bounding box center [1047, 321] width 26 height 26
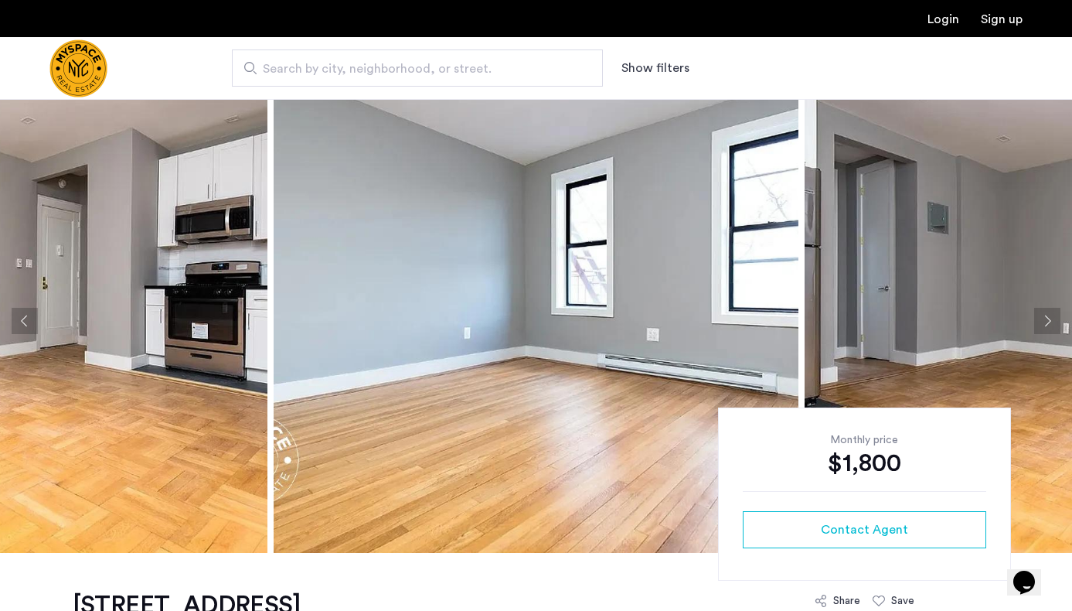
click at [1044, 323] on button "Next apartment" at bounding box center [1047, 321] width 26 height 26
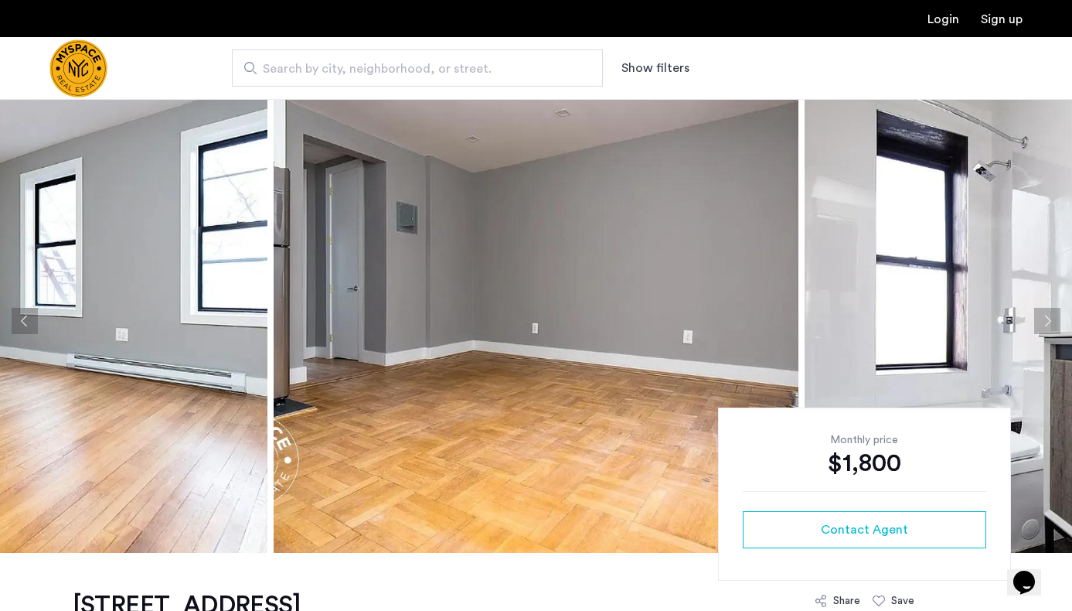
click at [1044, 323] on button "Next apartment" at bounding box center [1047, 321] width 26 height 26
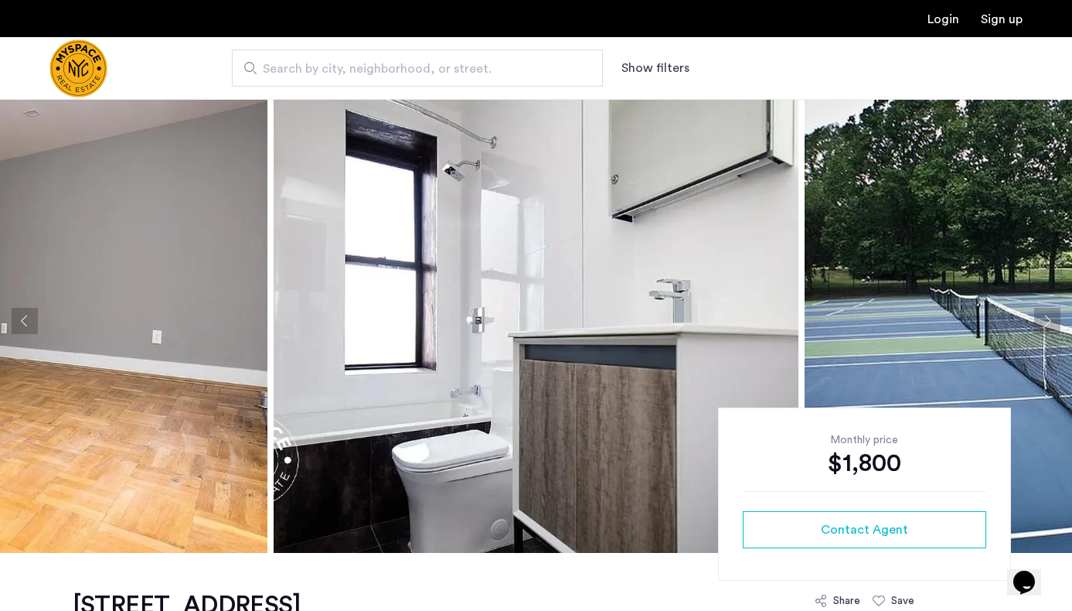
click at [1044, 323] on button "Next apartment" at bounding box center [1047, 321] width 26 height 26
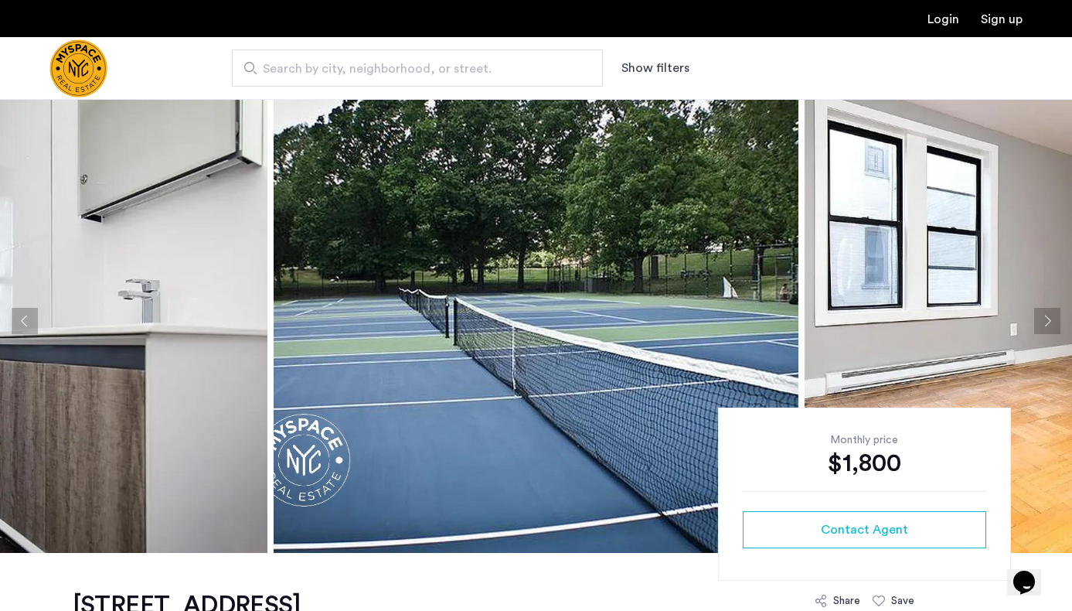
click at [1044, 323] on button "Next apartment" at bounding box center [1047, 321] width 26 height 26
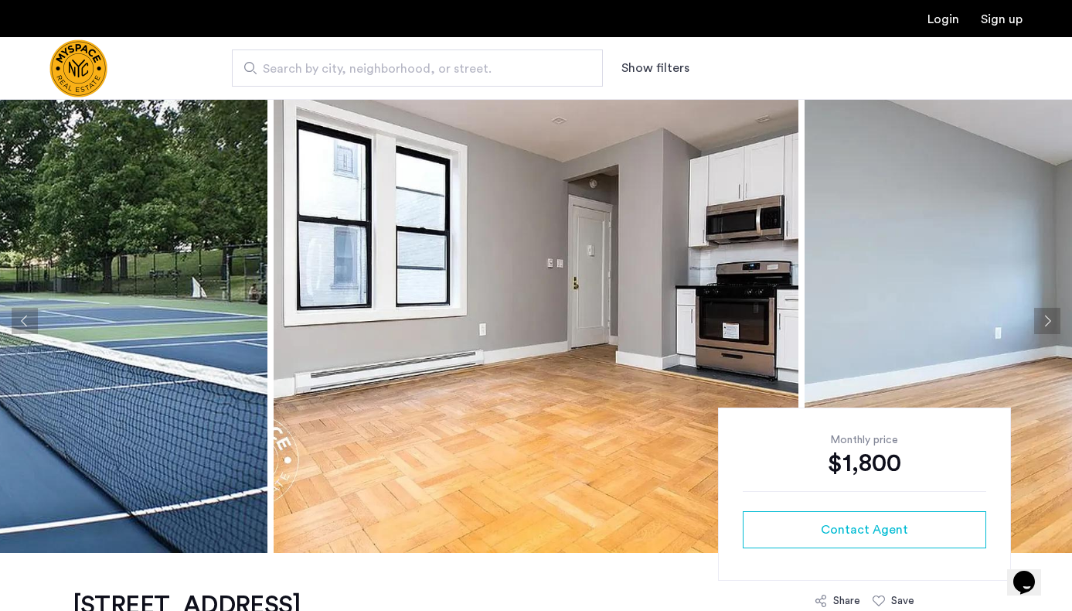
click at [1044, 323] on button "Next apartment" at bounding box center [1047, 321] width 26 height 26
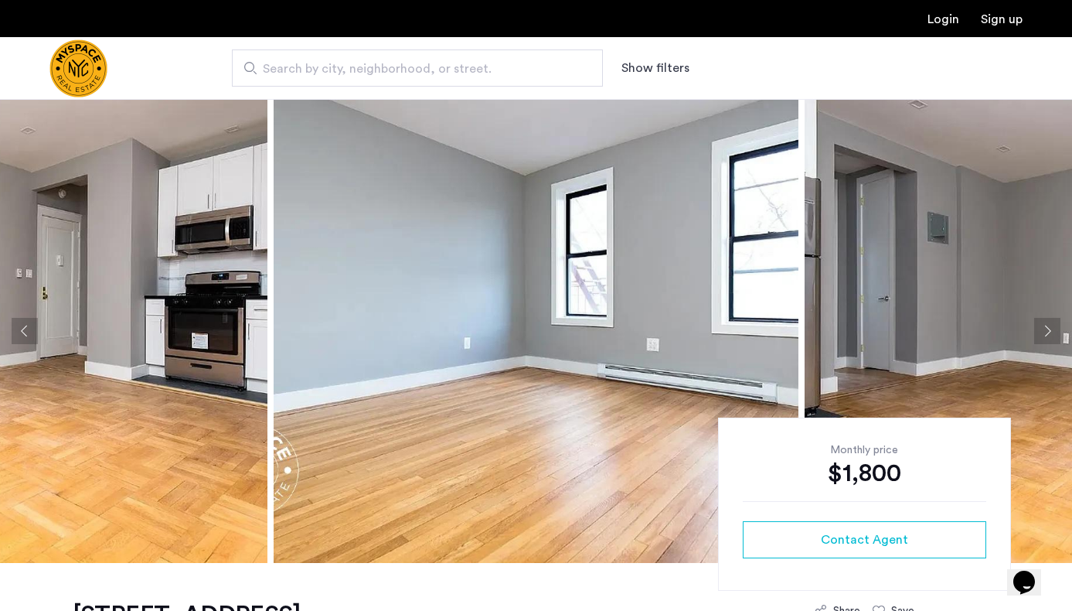
scroll to position [0, 0]
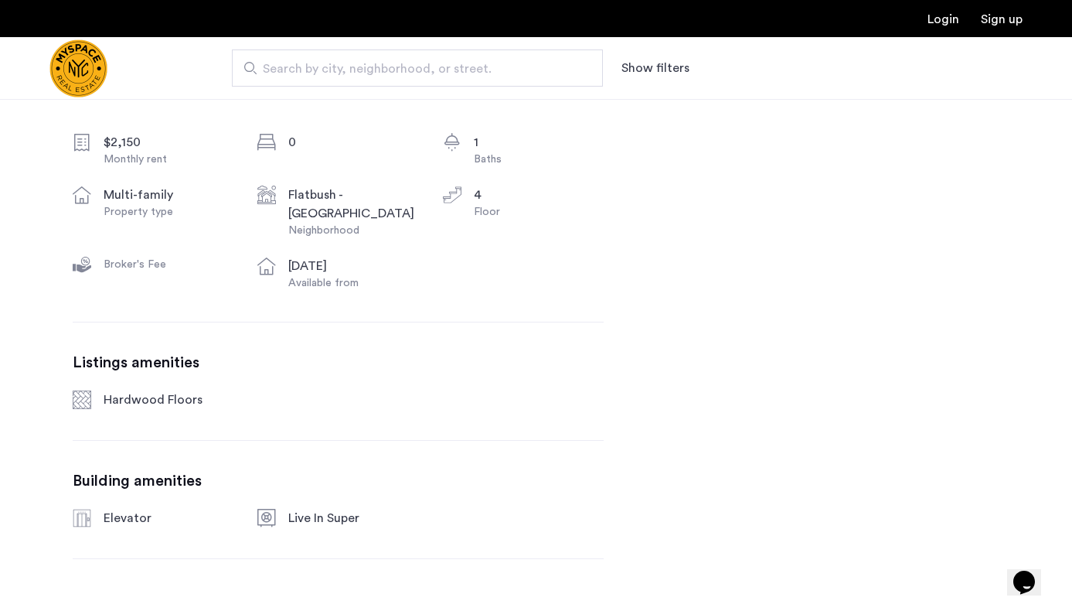
scroll to position [614, 0]
